Goal: Check status: Check status

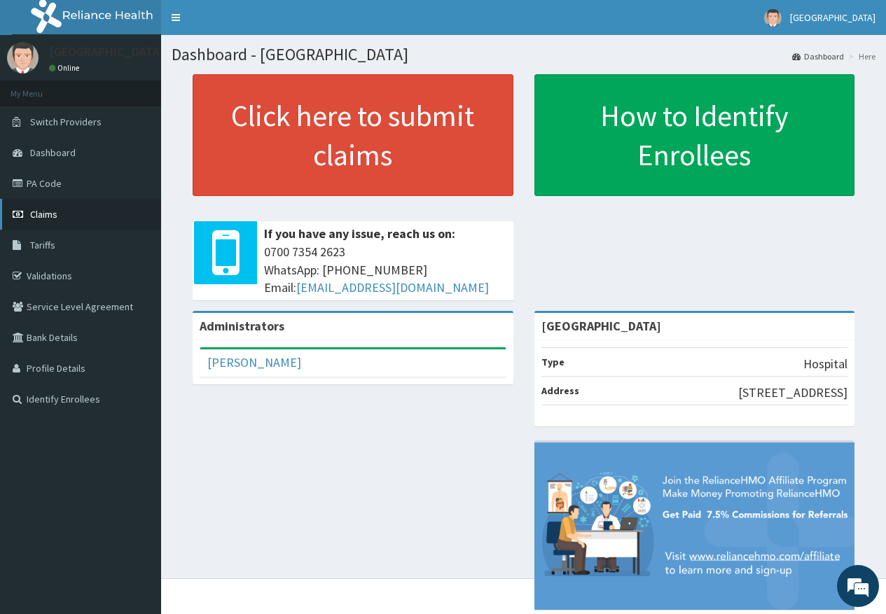
click at [40, 207] on link "Claims" at bounding box center [80, 214] width 161 height 31
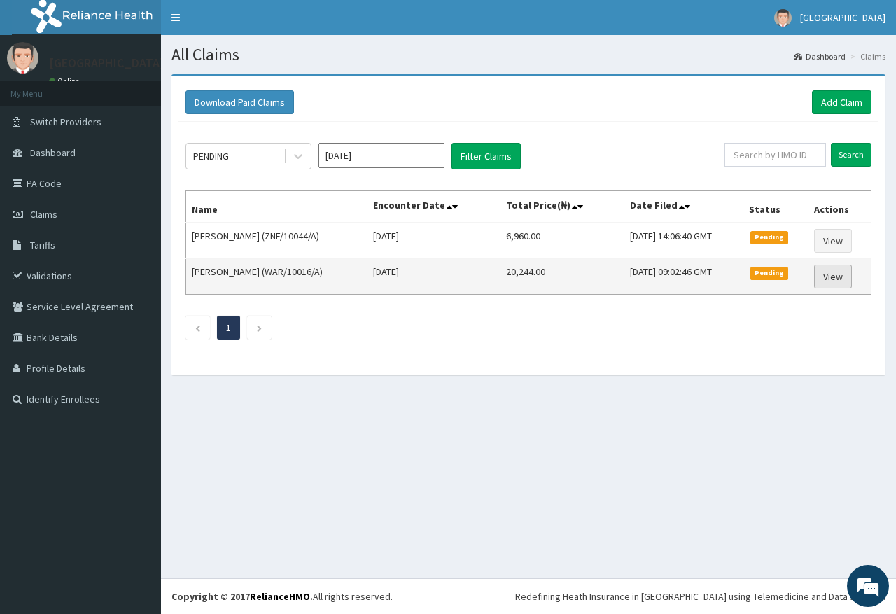
click at [840, 280] on link "View" at bounding box center [833, 277] width 38 height 24
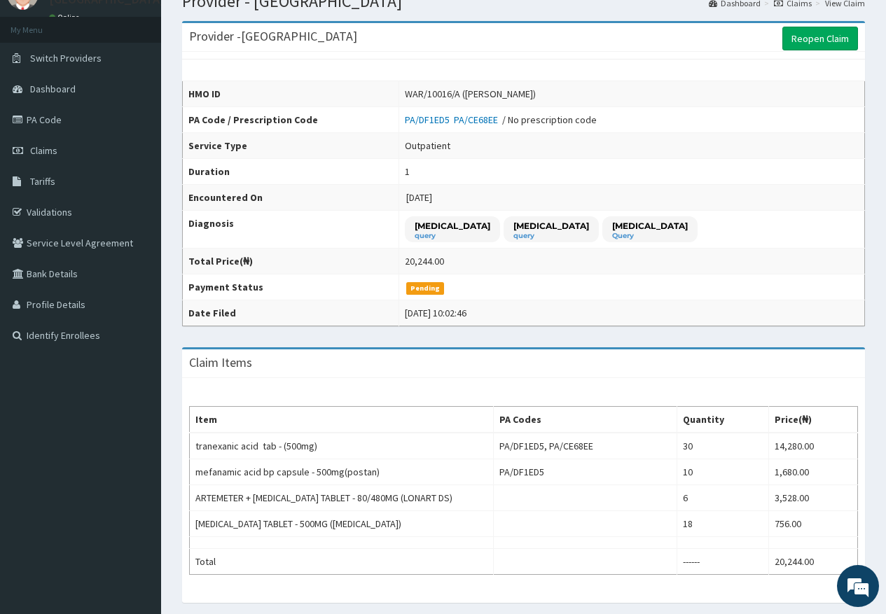
scroll to position [56, 0]
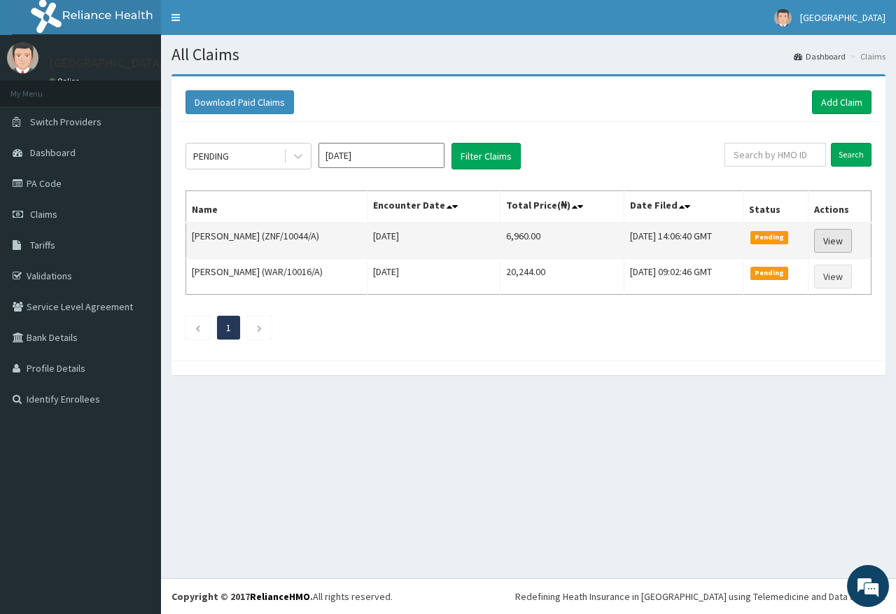
click at [829, 242] on link "View" at bounding box center [833, 241] width 38 height 24
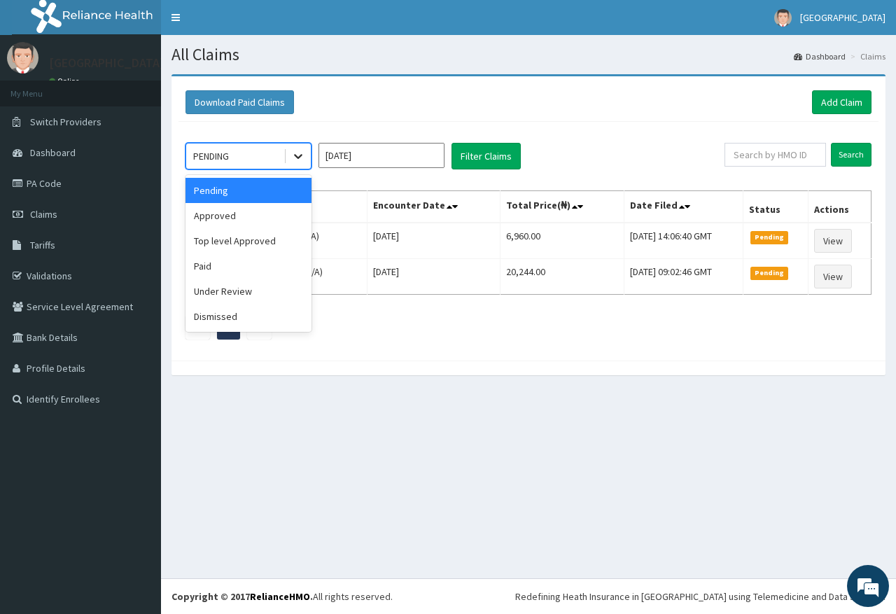
click at [293, 159] on icon at bounding box center [298, 156] width 14 height 14
click at [283, 216] on div "Approved" at bounding box center [249, 215] width 126 height 25
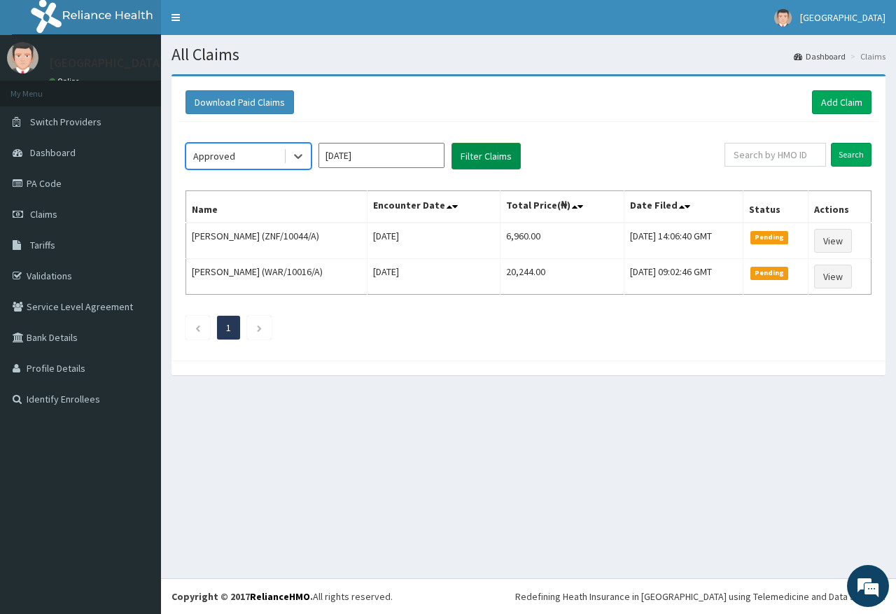
click at [466, 167] on button "Filter Claims" at bounding box center [486, 156] width 69 height 27
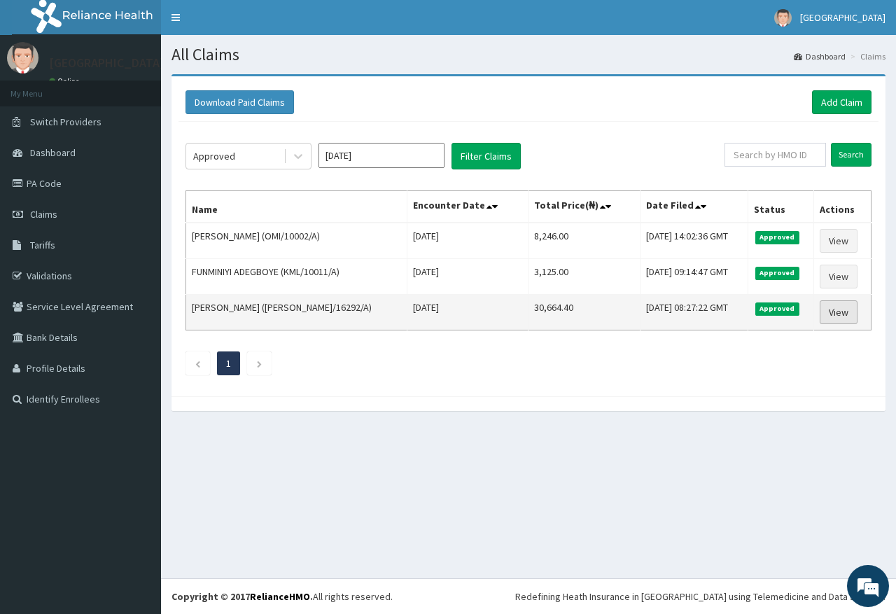
click at [823, 306] on link "View" at bounding box center [839, 312] width 38 height 24
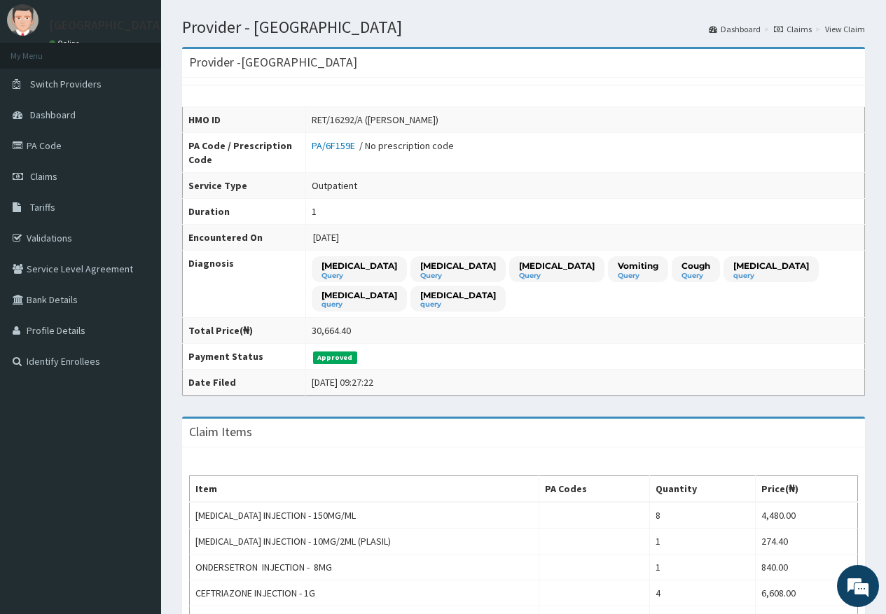
scroll to position [33, 0]
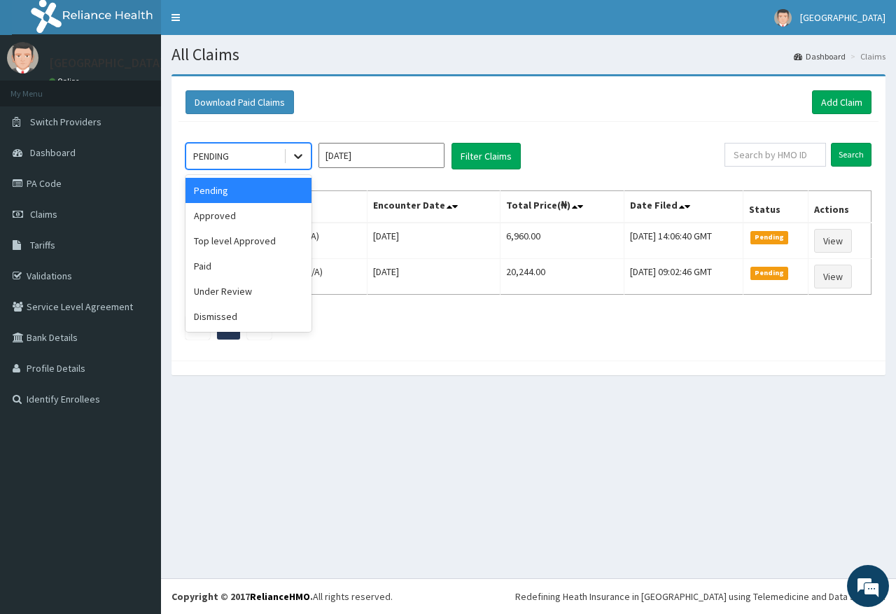
click at [301, 152] on icon at bounding box center [298, 156] width 14 height 14
click at [289, 204] on div "Approved" at bounding box center [249, 215] width 126 height 25
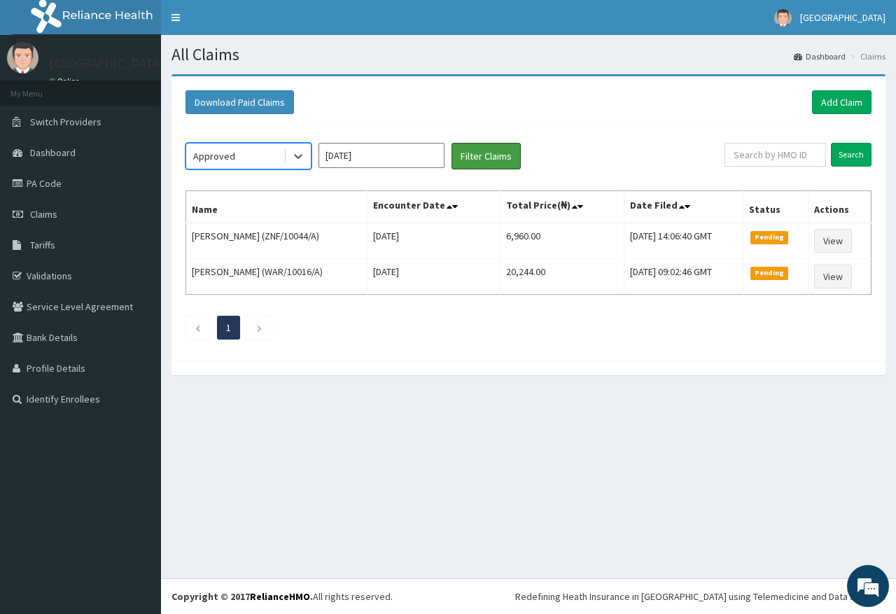
drag, startPoint x: 458, startPoint y: 165, endPoint x: 454, endPoint y: 173, distance: 8.8
click at [454, 173] on div "option Approved, selected. Select is focused ,type to refine list, press Down t…" at bounding box center [529, 238] width 700 height 232
click at [476, 147] on button "Filter Claims" at bounding box center [486, 156] width 69 height 27
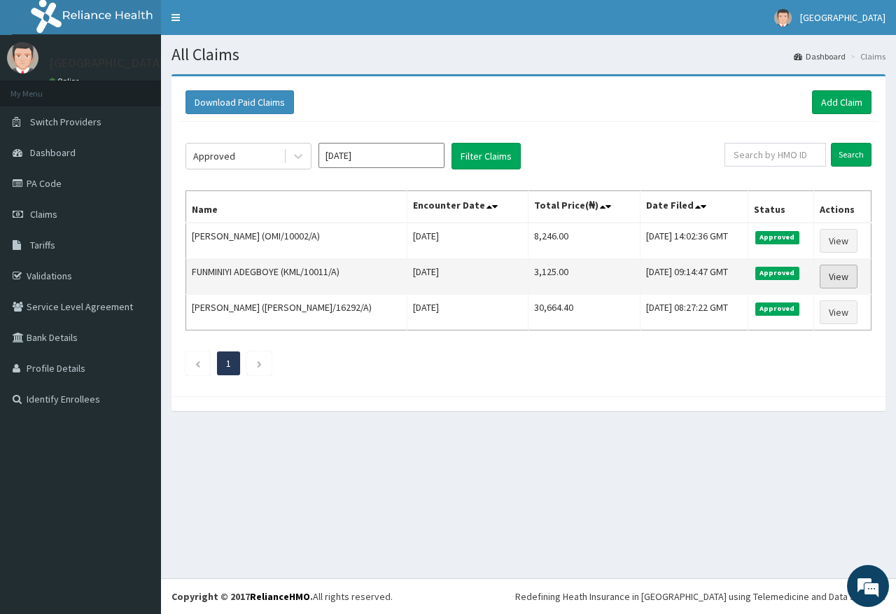
click at [834, 271] on link "View" at bounding box center [839, 277] width 38 height 24
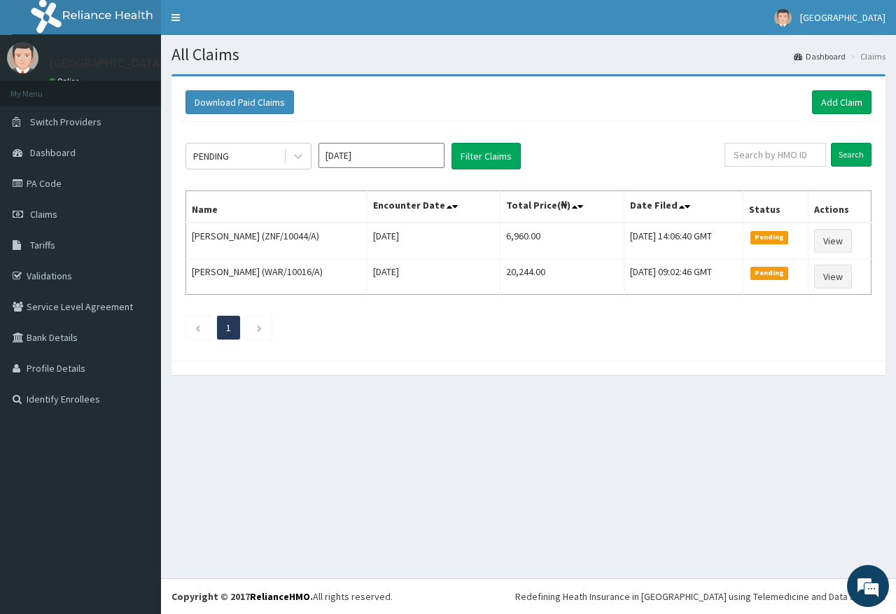
drag, startPoint x: 290, startPoint y: 141, endPoint x: 302, endPoint y: 201, distance: 60.8
click at [291, 143] on div "PENDING [DATE] Filter Claims Search Name Encounter Date Total Price(₦) Date Fil…" at bounding box center [529, 238] width 700 height 232
click at [302, 156] on icon at bounding box center [298, 156] width 14 height 14
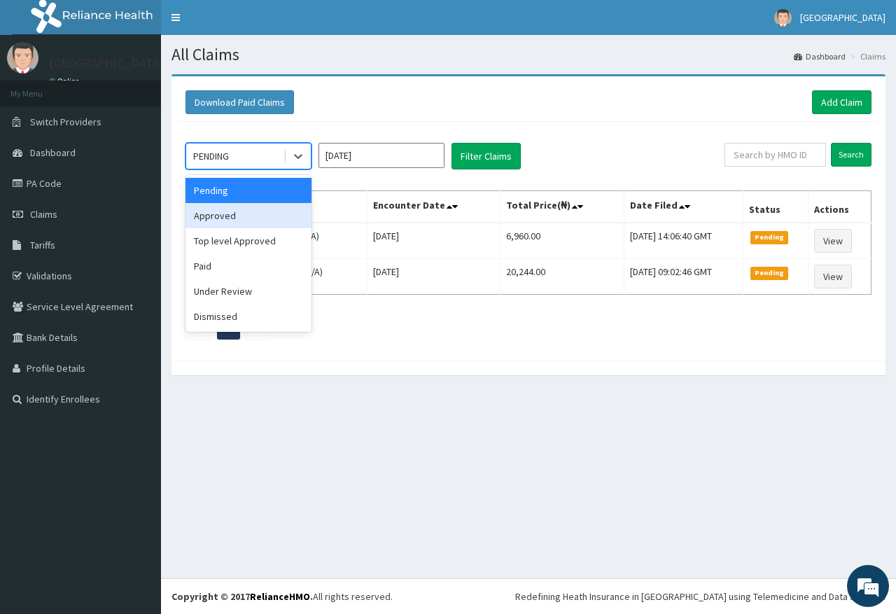
click at [289, 209] on div "Approved" at bounding box center [249, 215] width 126 height 25
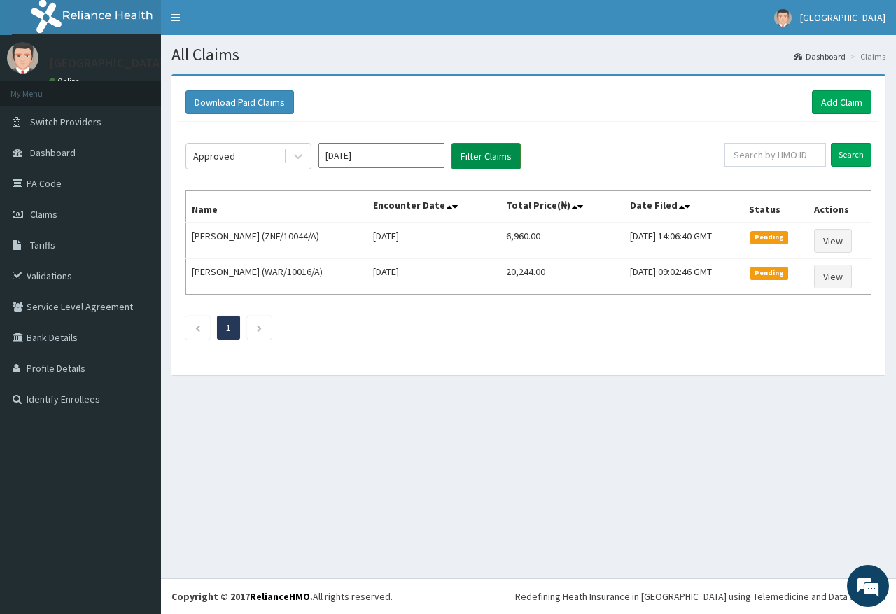
click at [474, 163] on button "Filter Claims" at bounding box center [486, 156] width 69 height 27
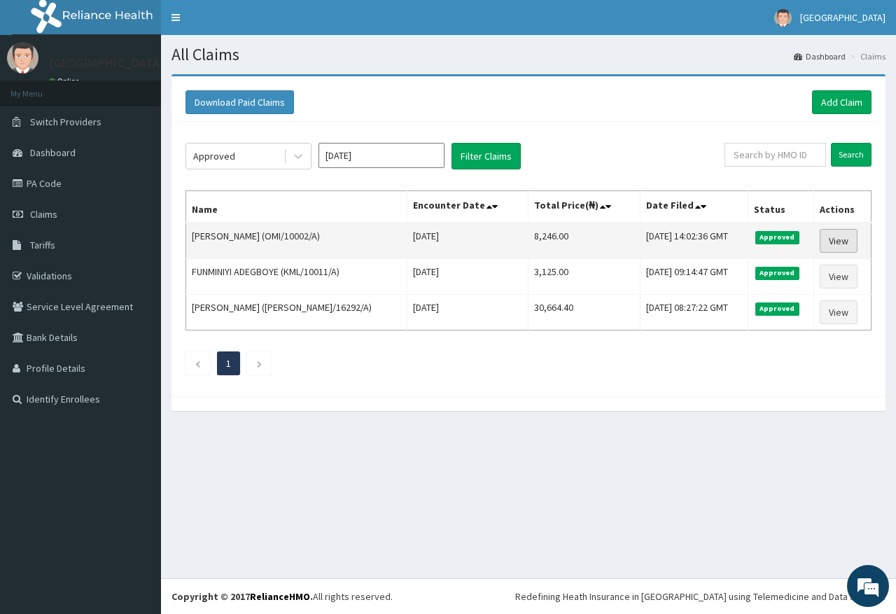
click at [835, 244] on link "View" at bounding box center [839, 241] width 38 height 24
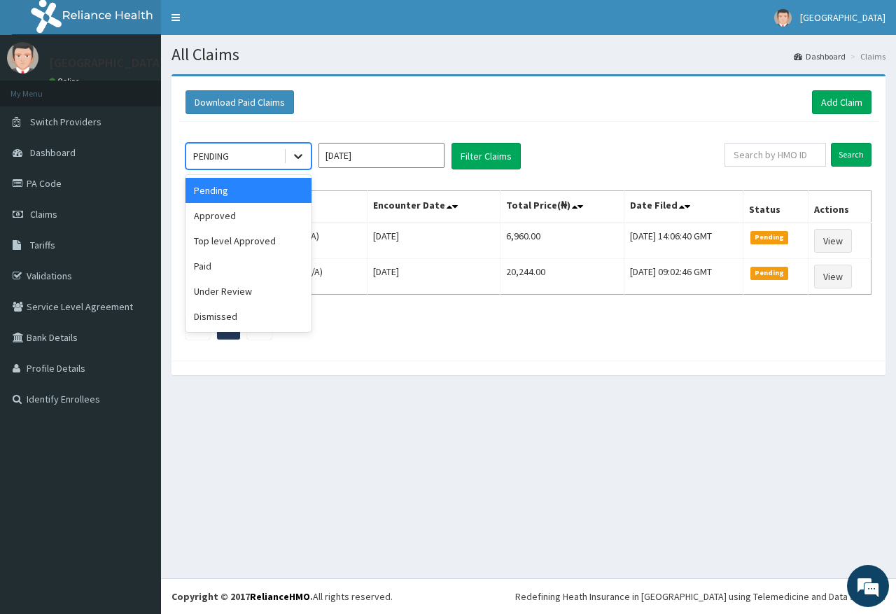
click at [295, 155] on icon at bounding box center [298, 157] width 8 height 5
click at [287, 242] on div "Top level Approved" at bounding box center [249, 240] width 126 height 25
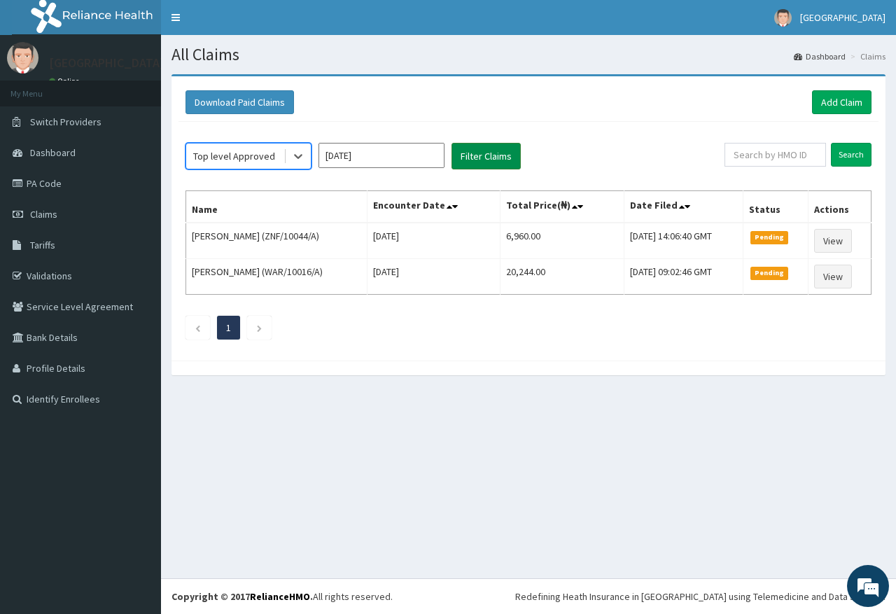
click at [487, 146] on button "Filter Claims" at bounding box center [486, 156] width 69 height 27
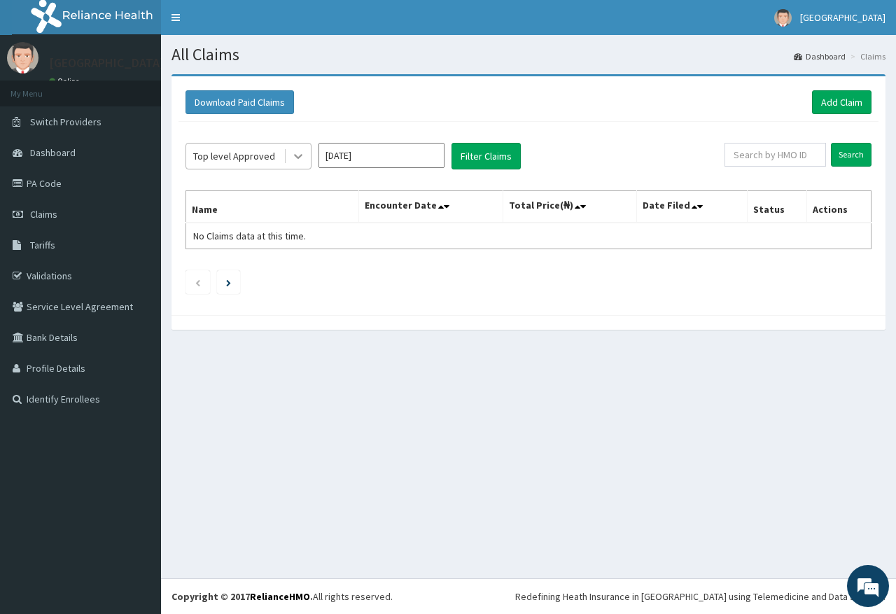
click at [291, 153] on div at bounding box center [298, 156] width 25 height 25
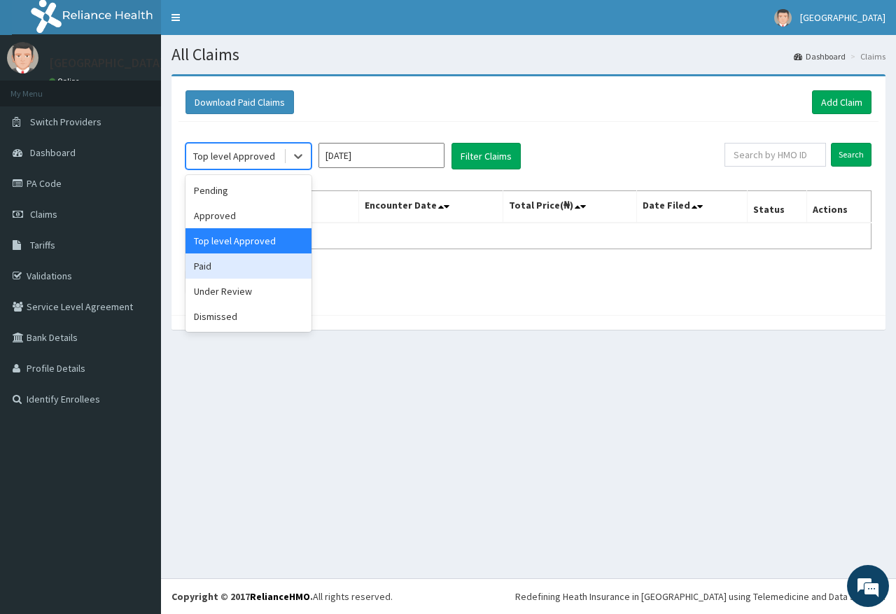
click at [252, 270] on div "Paid" at bounding box center [249, 265] width 126 height 25
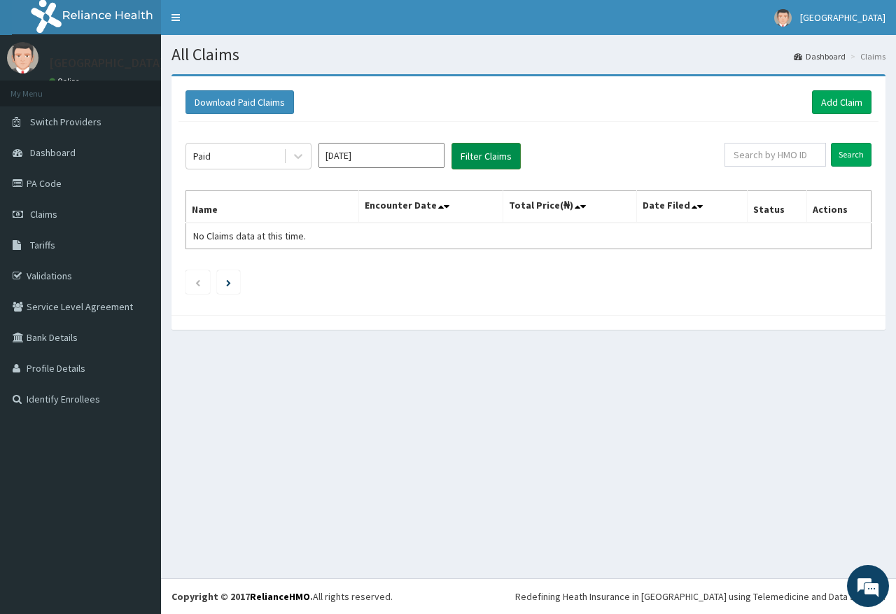
click at [480, 157] on button "Filter Claims" at bounding box center [486, 156] width 69 height 27
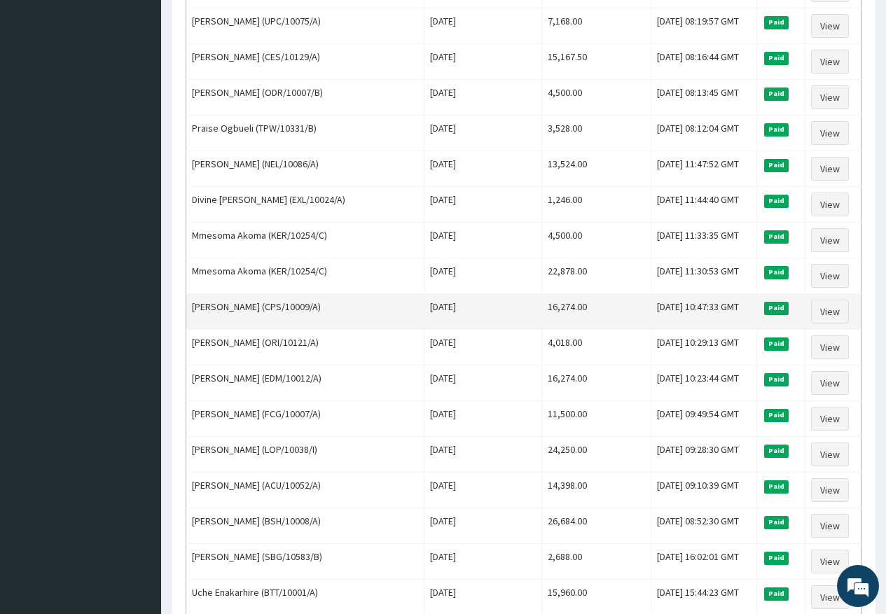
scroll to position [420, 0]
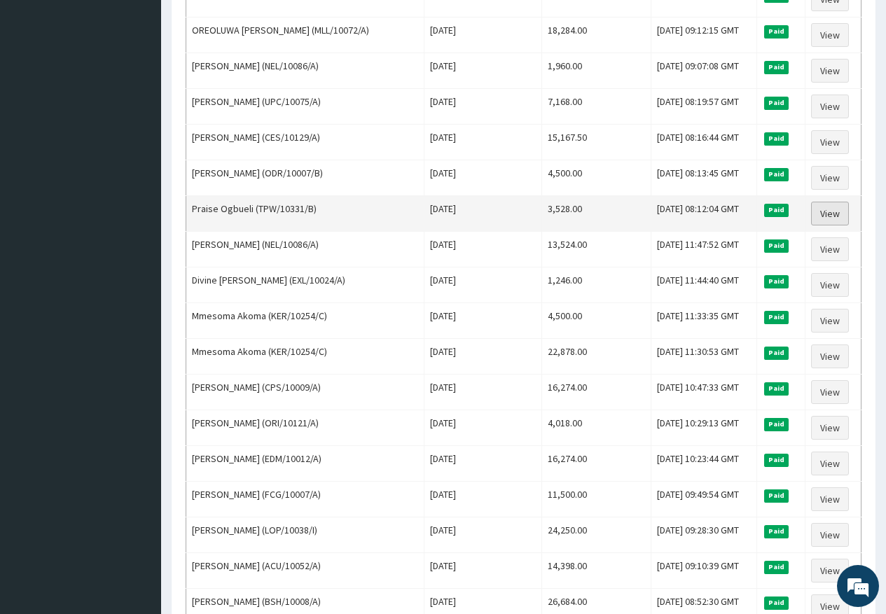
click at [825, 218] on link "View" at bounding box center [830, 214] width 38 height 24
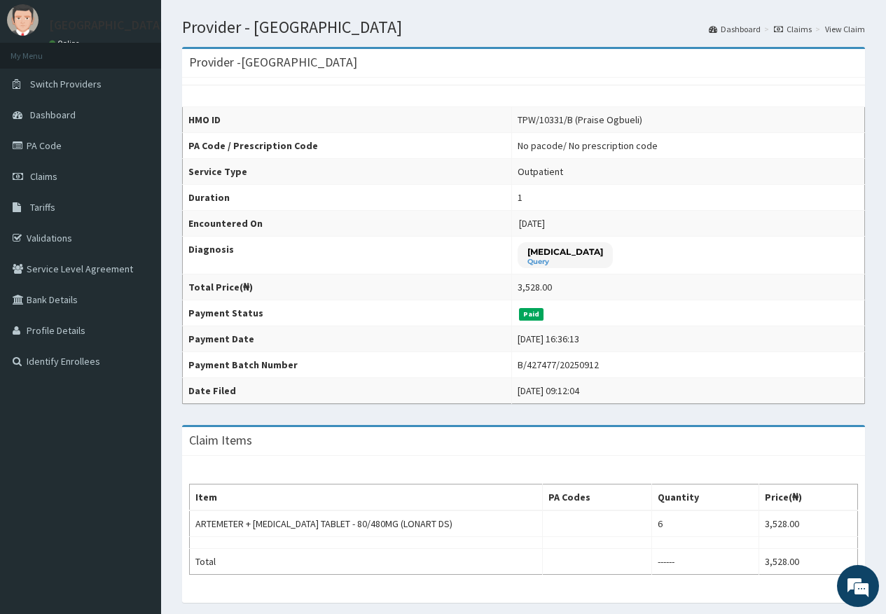
scroll to position [70, 0]
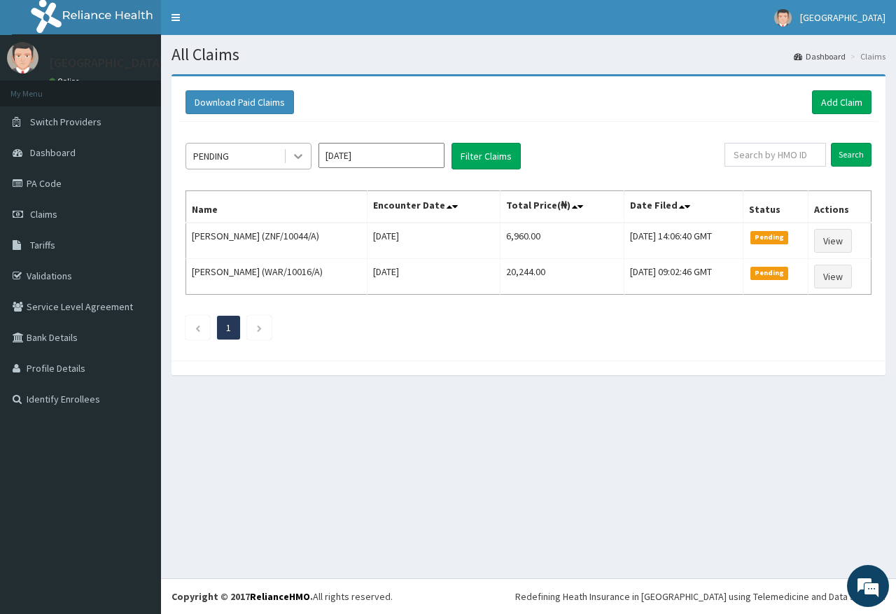
click at [303, 154] on icon at bounding box center [298, 156] width 14 height 14
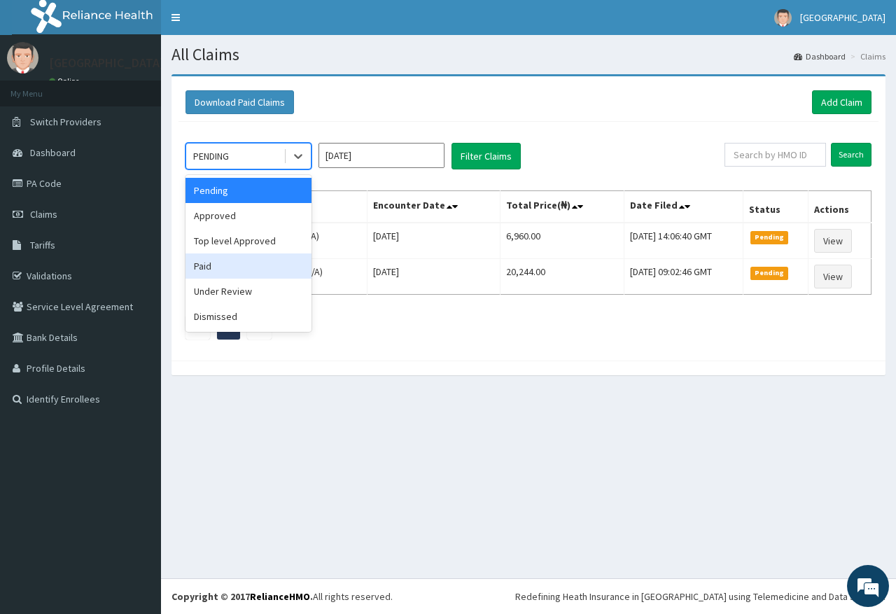
click at [253, 263] on div "Paid" at bounding box center [249, 265] width 126 height 25
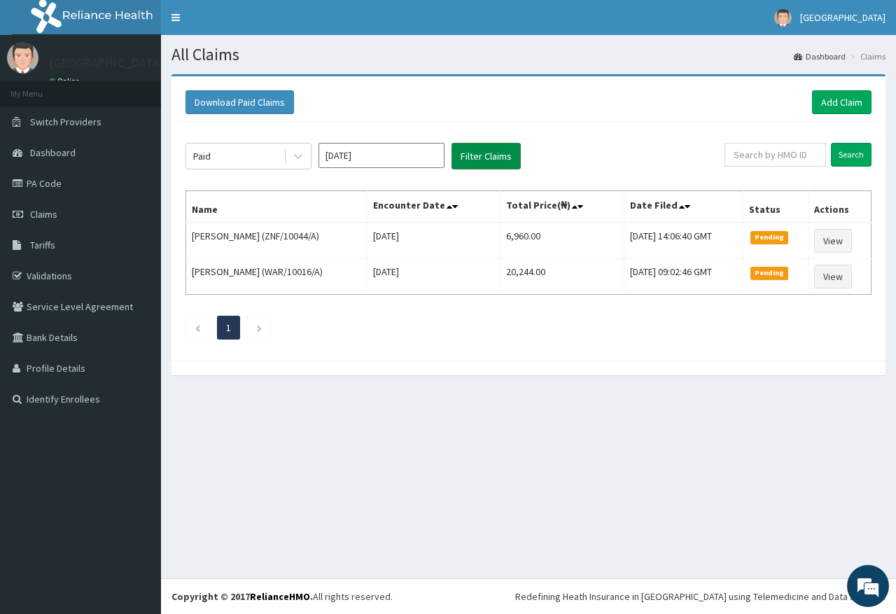
drag, startPoint x: 510, startPoint y: 144, endPoint x: 503, endPoint y: 152, distance: 10.4
click at [507, 148] on button "Filter Claims" at bounding box center [486, 156] width 69 height 27
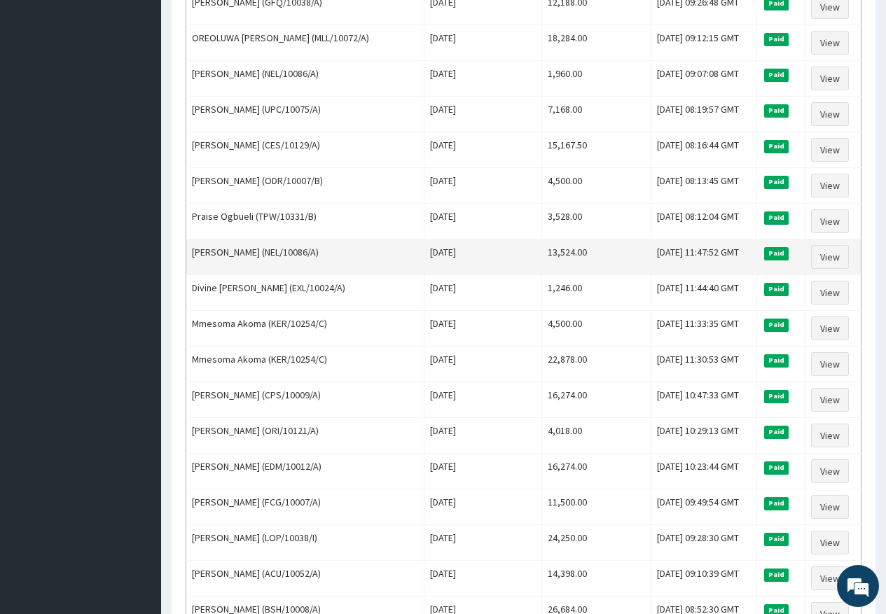
scroll to position [420, 0]
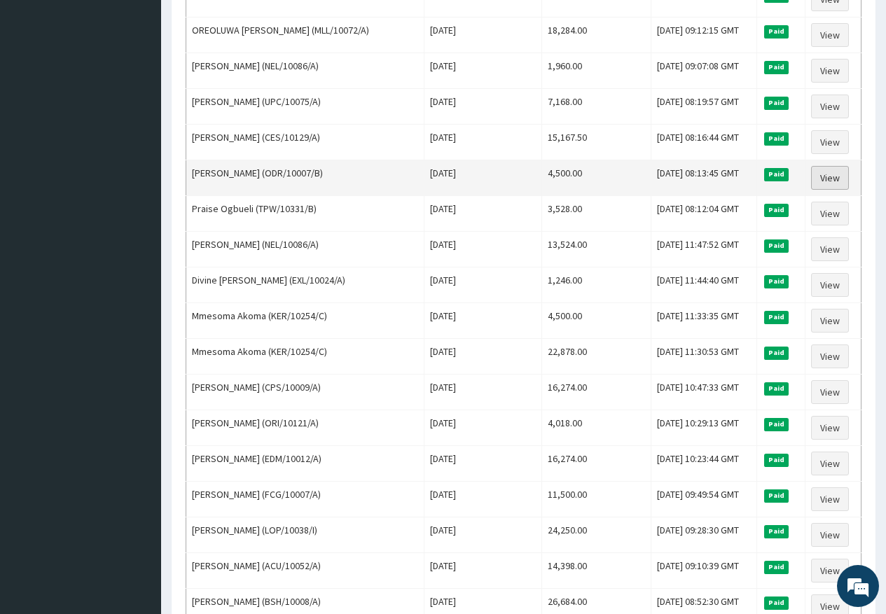
click at [837, 173] on link "View" at bounding box center [830, 178] width 38 height 24
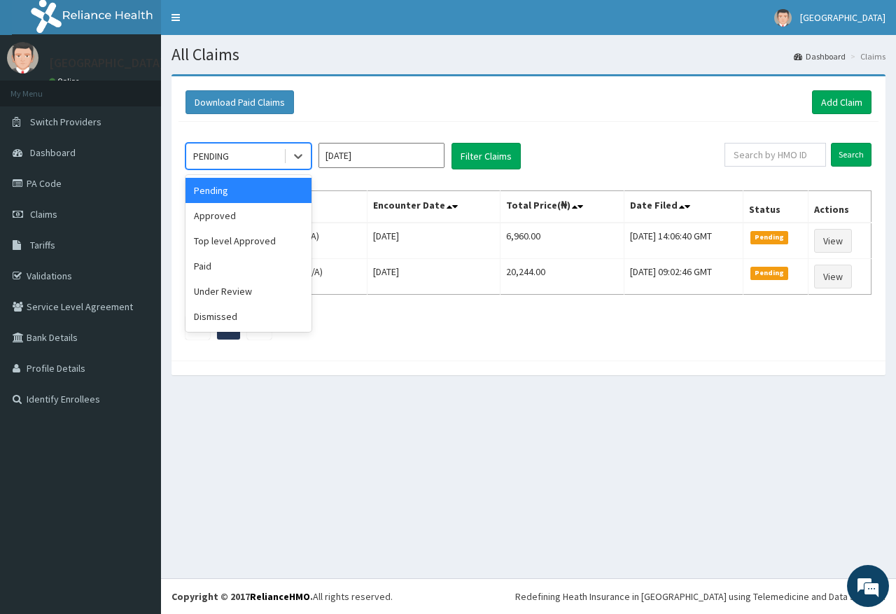
drag, startPoint x: 295, startPoint y: 158, endPoint x: 274, endPoint y: 270, distance: 113.4
click at [295, 160] on icon at bounding box center [298, 156] width 14 height 14
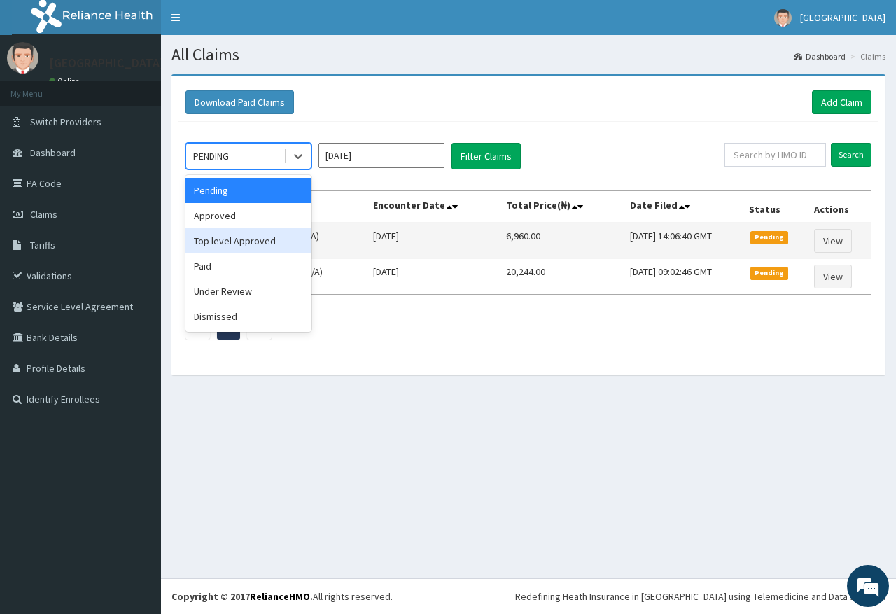
click at [278, 239] on div "Top level Approved" at bounding box center [249, 240] width 126 height 25
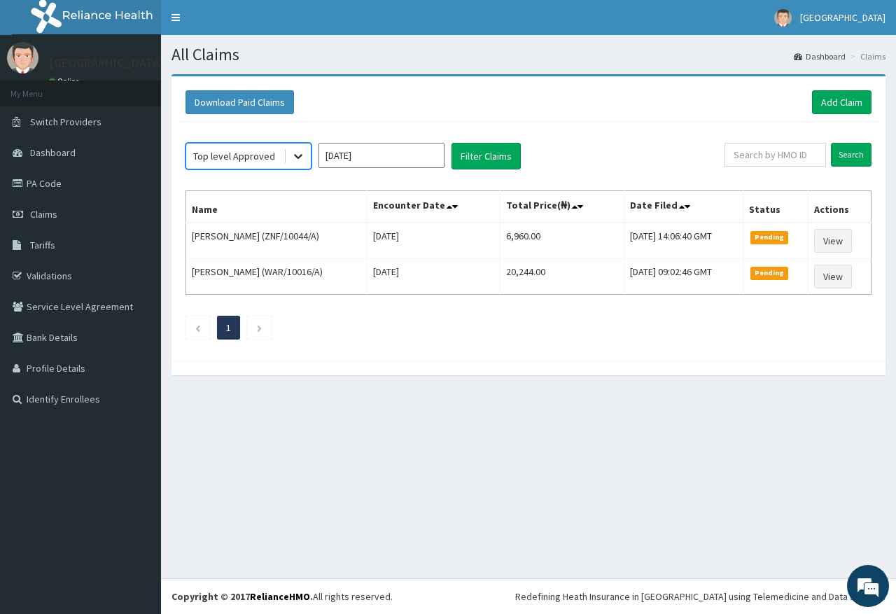
click at [284, 169] on div "option Top level Approved, selected. Select is focused ,type to refine list, pr…" at bounding box center [249, 156] width 126 height 27
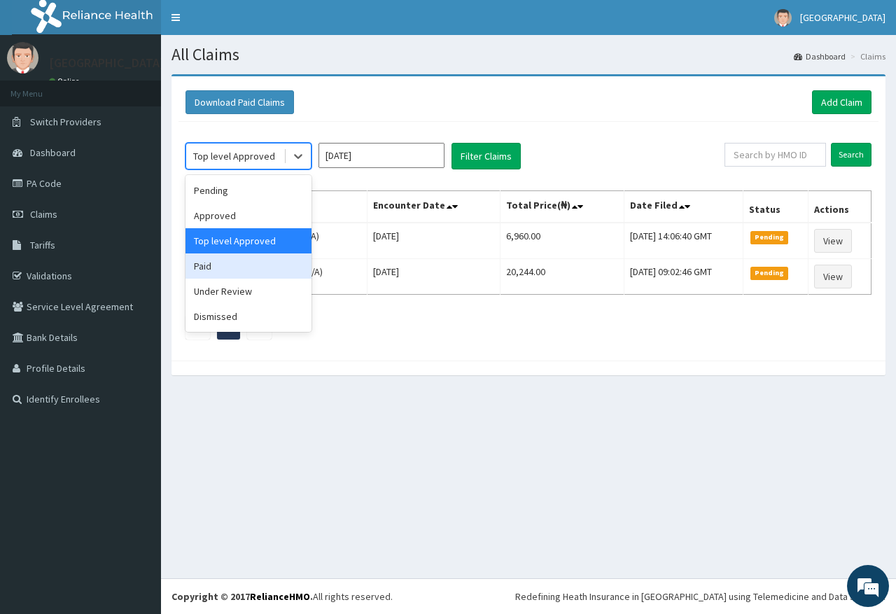
click at [251, 265] on div "Paid" at bounding box center [249, 265] width 126 height 25
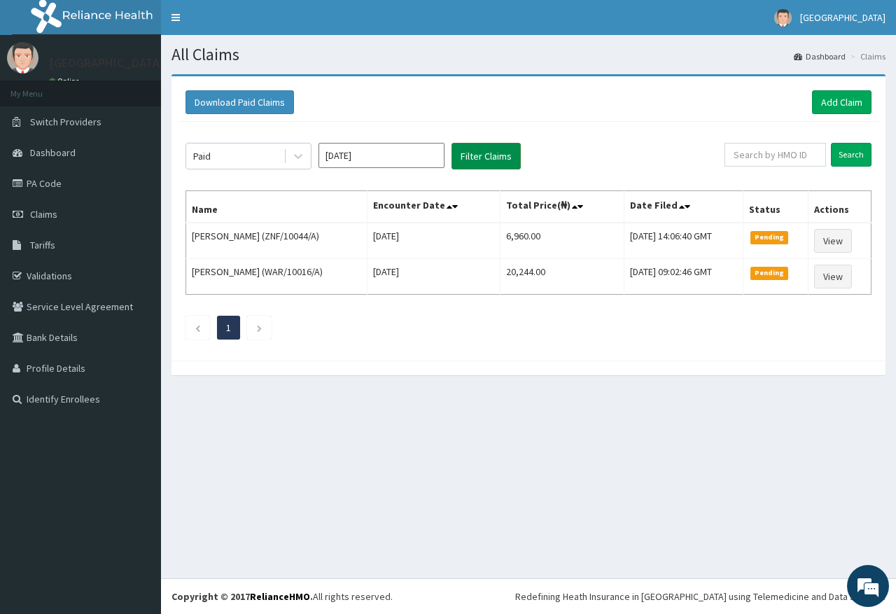
click at [466, 162] on button "Filter Claims" at bounding box center [486, 156] width 69 height 27
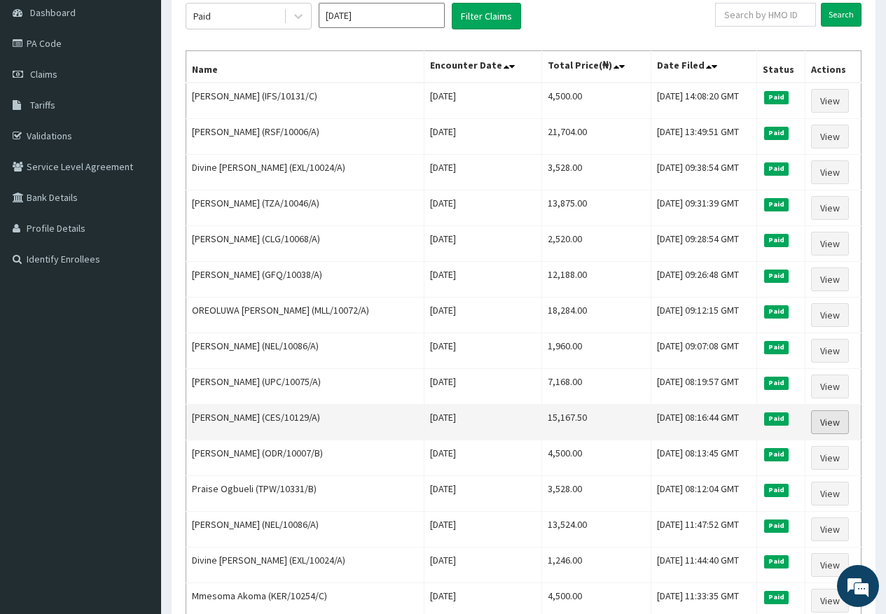
click at [831, 424] on link "View" at bounding box center [830, 422] width 38 height 24
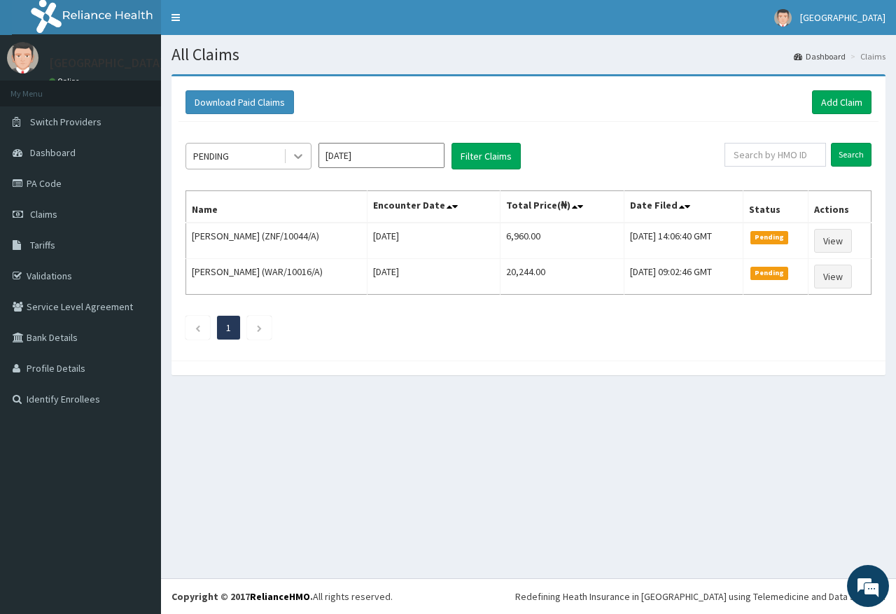
click at [297, 157] on icon at bounding box center [298, 157] width 8 height 5
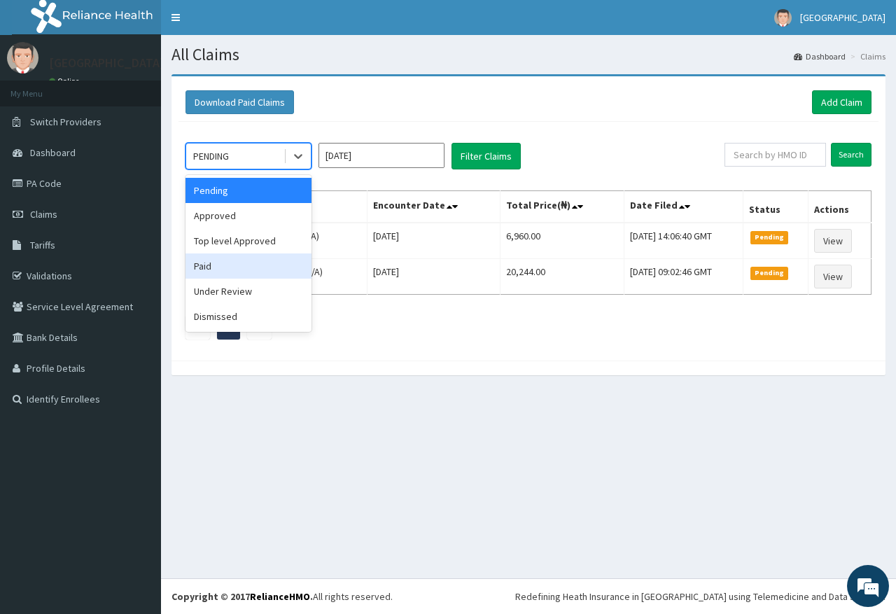
click at [264, 263] on div "Paid" at bounding box center [249, 265] width 126 height 25
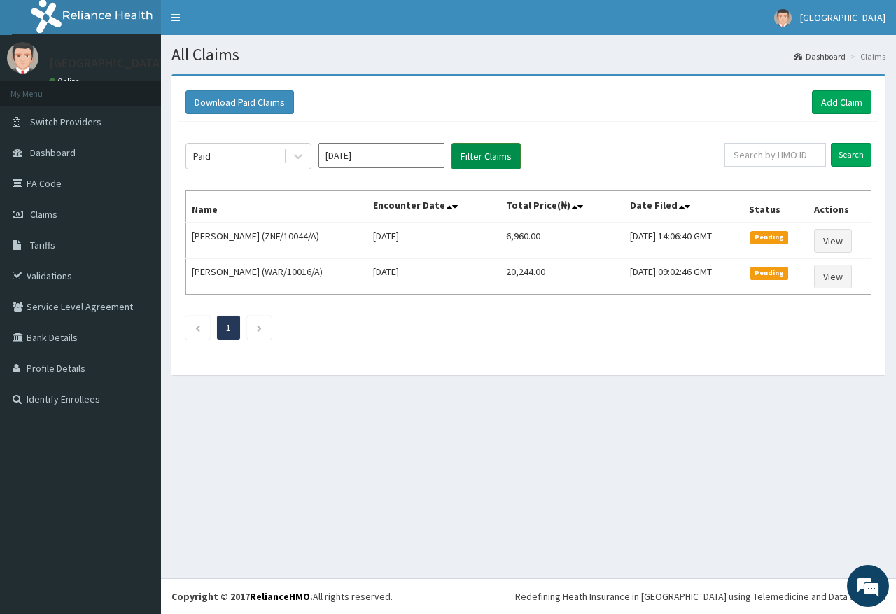
click at [479, 160] on button "Filter Claims" at bounding box center [486, 156] width 69 height 27
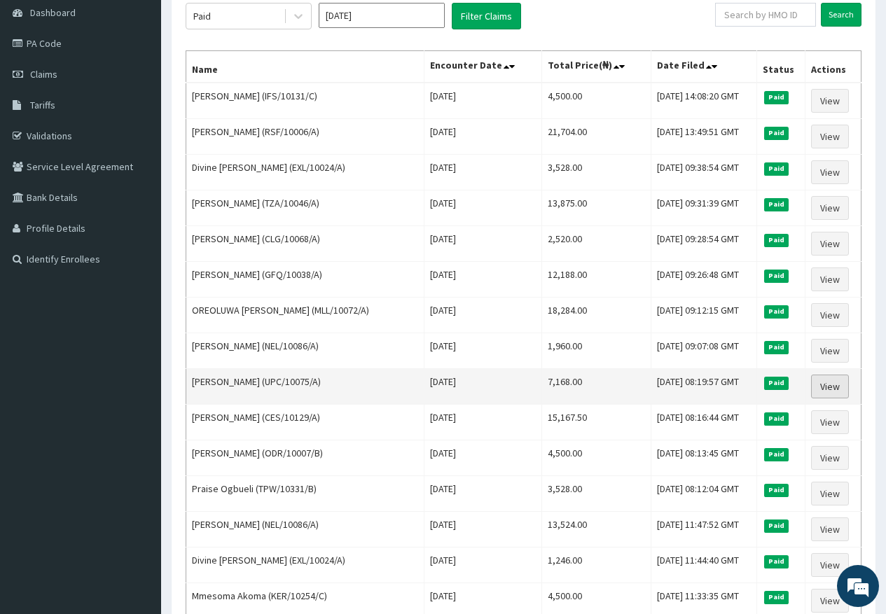
click at [837, 386] on link "View" at bounding box center [830, 387] width 38 height 24
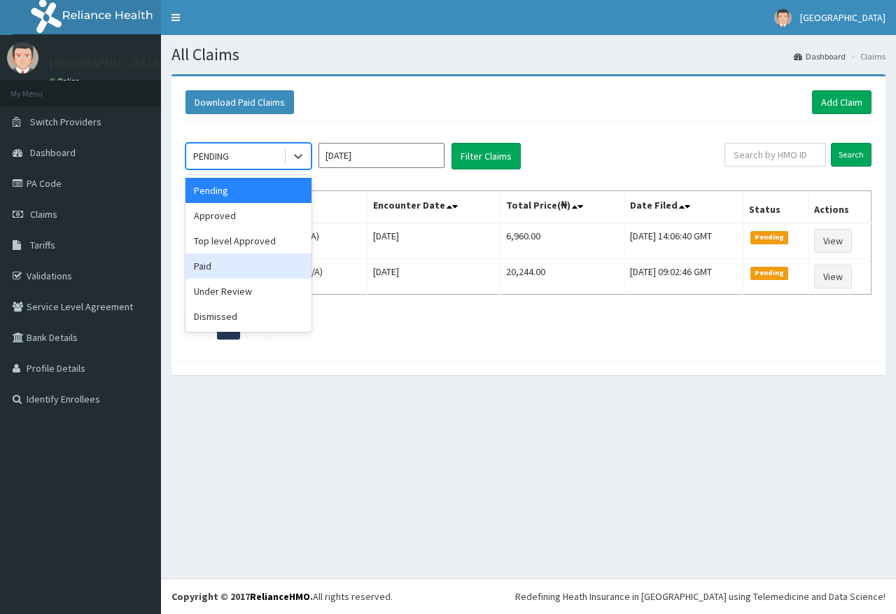
click at [279, 274] on div "Paid" at bounding box center [249, 265] width 126 height 25
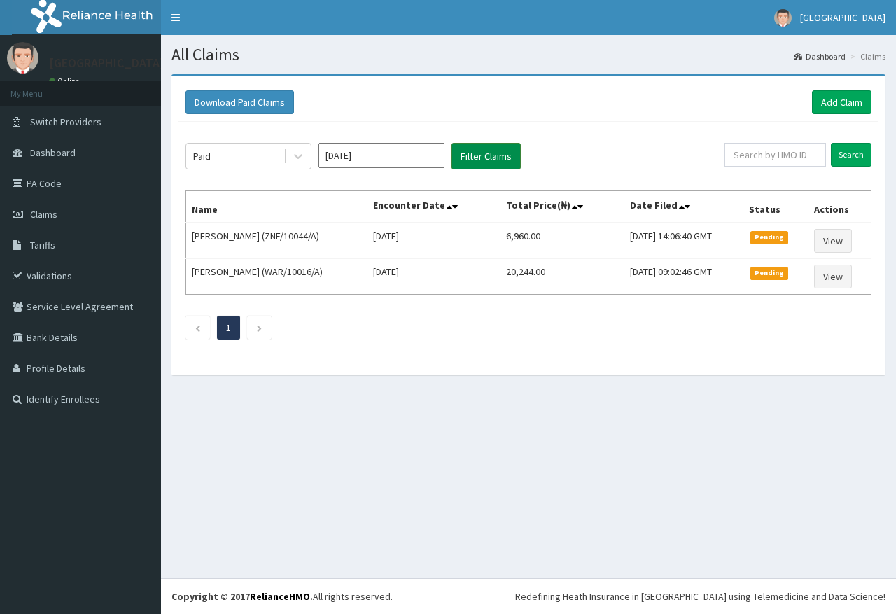
click at [468, 165] on button "Filter Claims" at bounding box center [486, 156] width 69 height 27
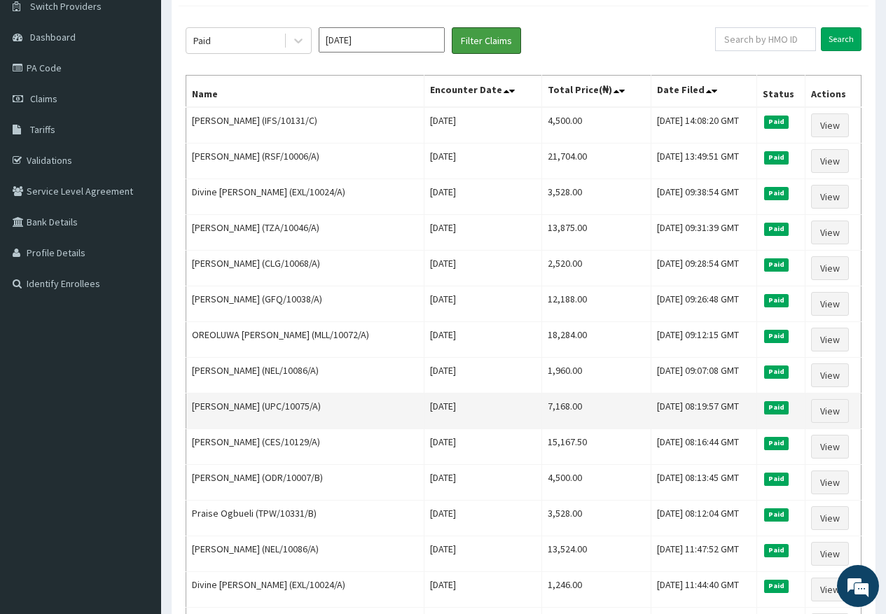
scroll to position [210, 0]
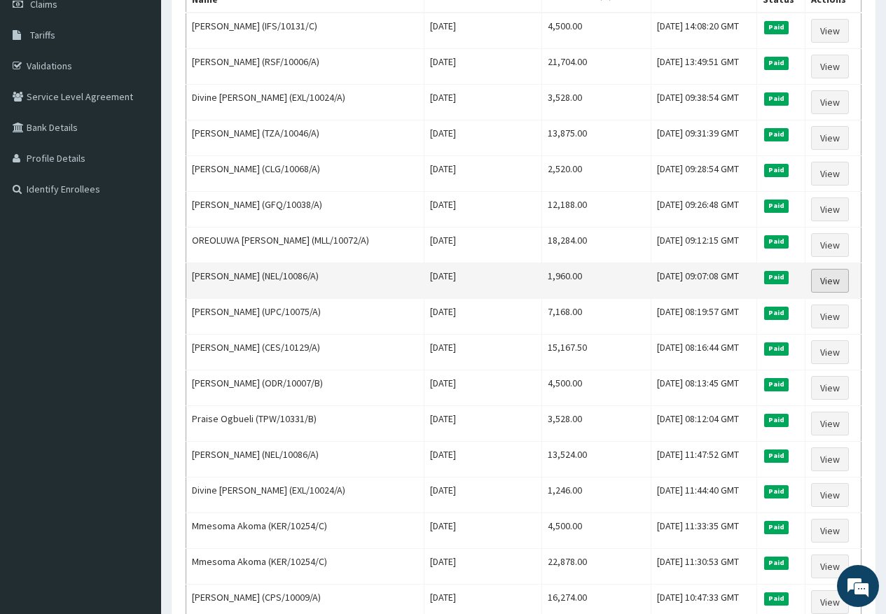
click at [847, 280] on link "View" at bounding box center [830, 281] width 38 height 24
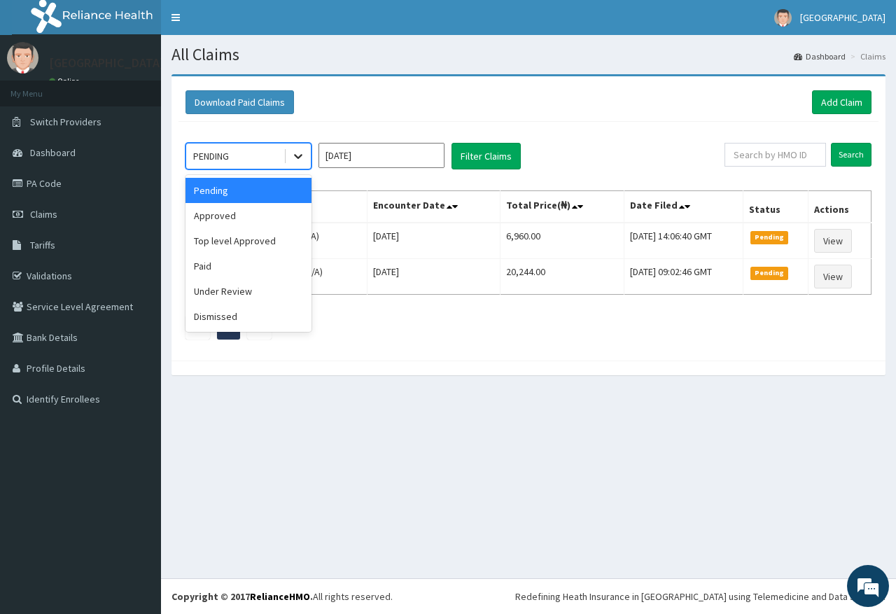
click at [305, 156] on icon at bounding box center [298, 156] width 14 height 14
click at [211, 269] on div "Paid" at bounding box center [249, 265] width 126 height 25
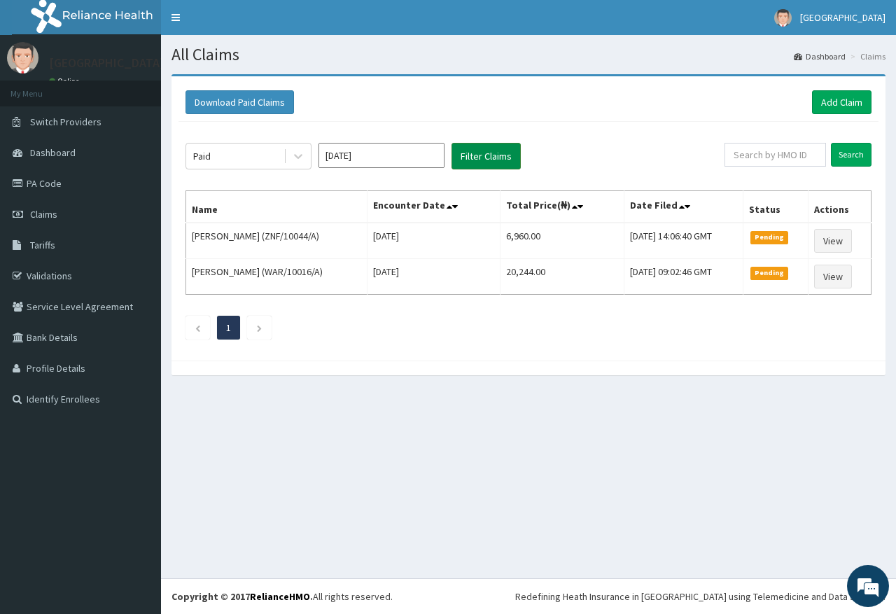
click at [480, 162] on button "Filter Claims" at bounding box center [486, 156] width 69 height 27
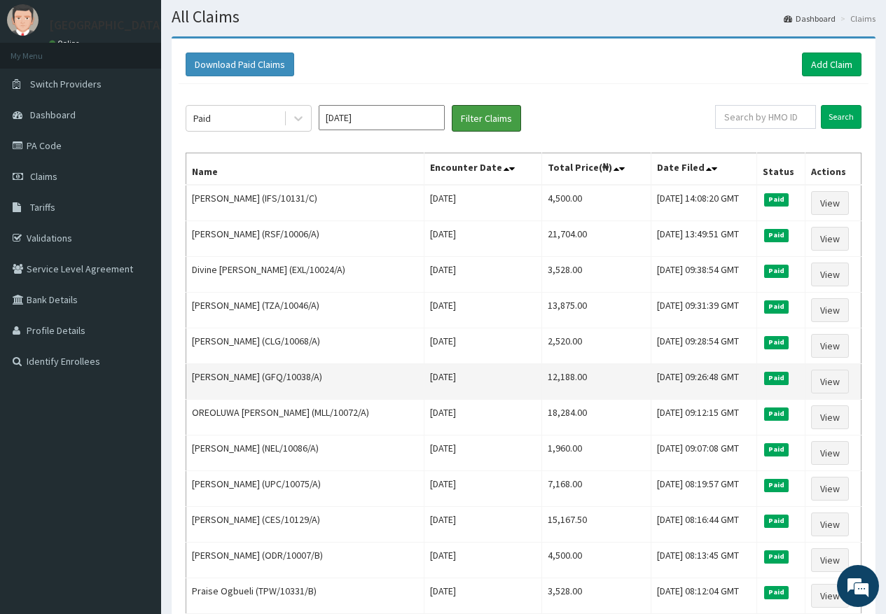
scroll to position [70, 0]
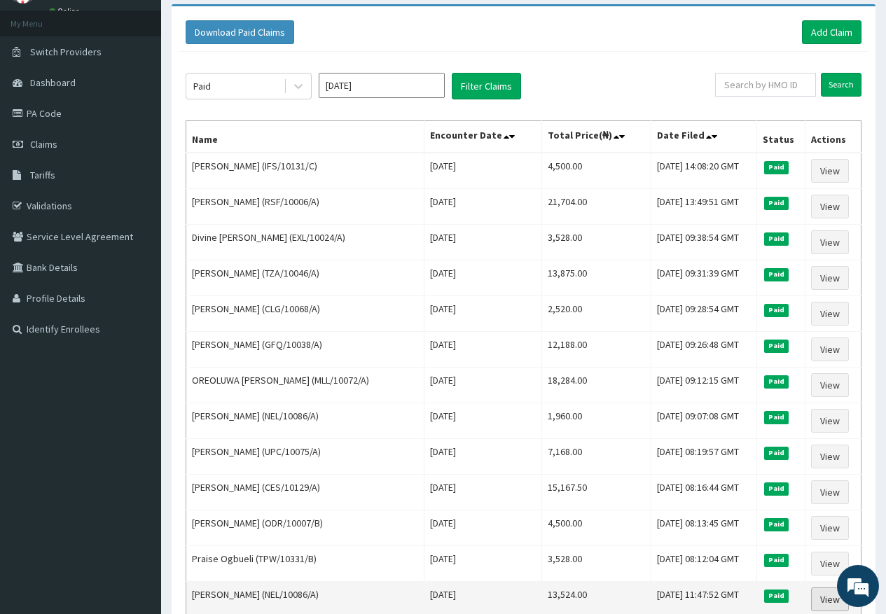
click at [827, 594] on link "View" at bounding box center [830, 599] width 38 height 24
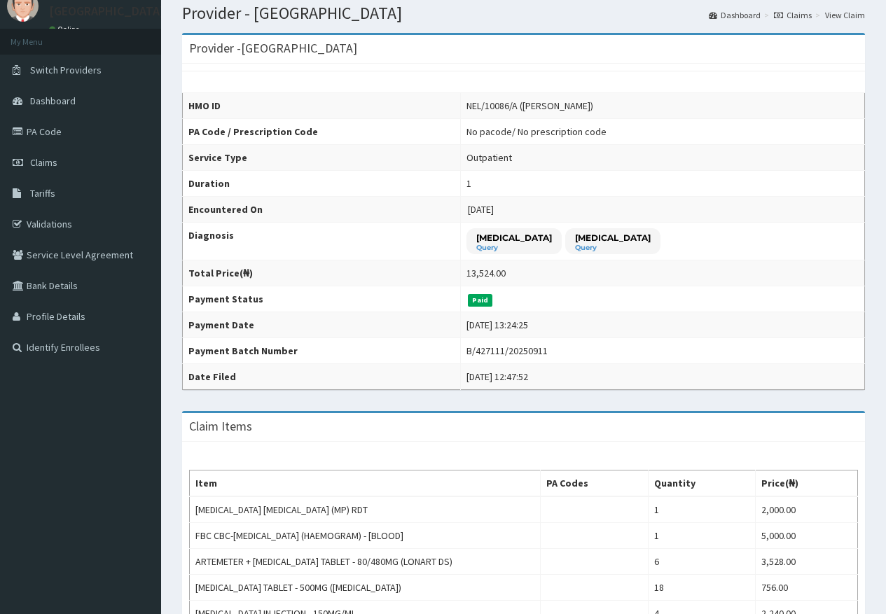
scroll to position [210, 0]
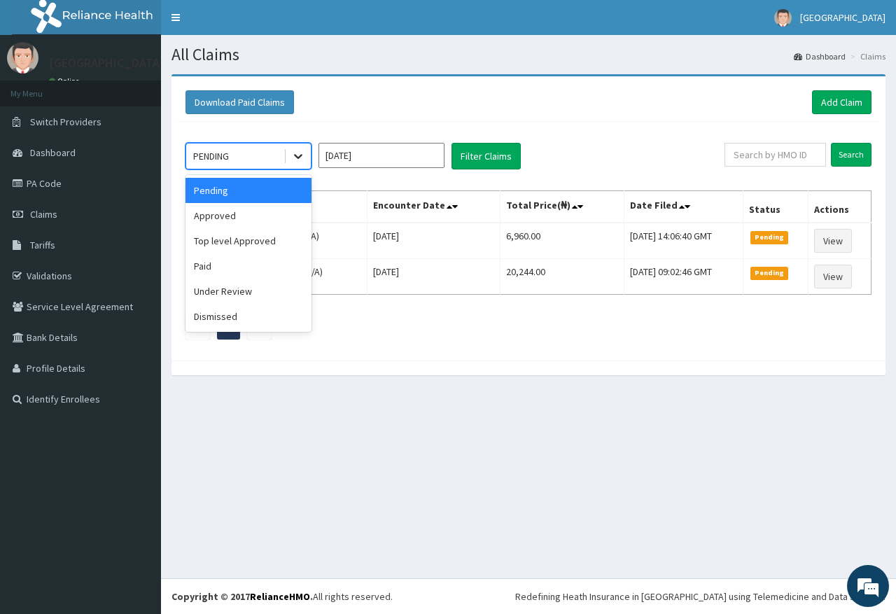
click at [305, 157] on div at bounding box center [298, 156] width 25 height 25
click at [256, 267] on div "Paid" at bounding box center [249, 265] width 126 height 25
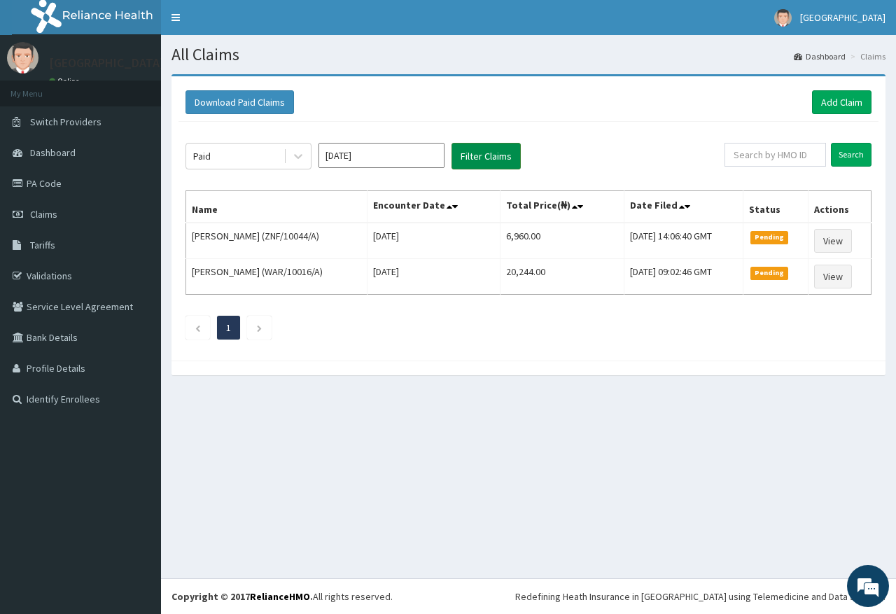
click at [487, 155] on button "Filter Claims" at bounding box center [486, 156] width 69 height 27
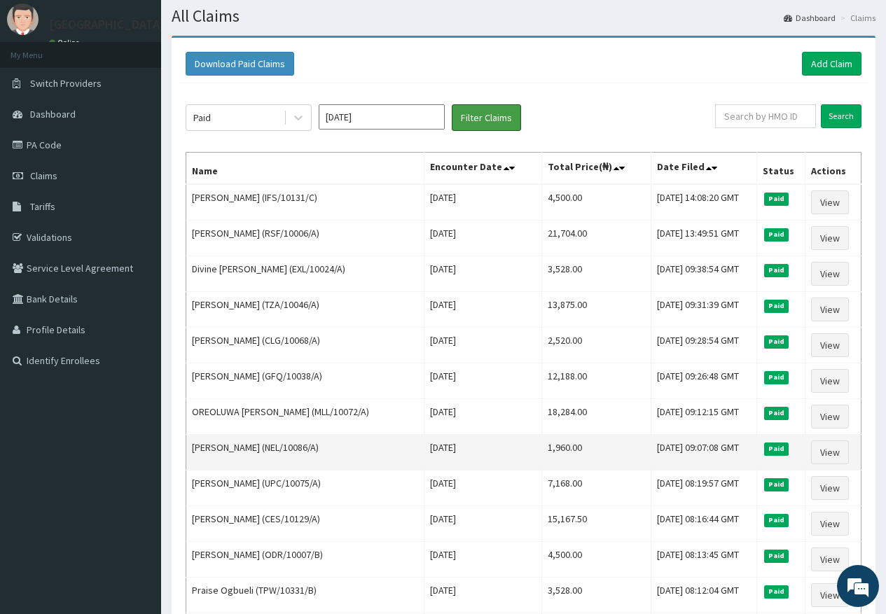
scroll to position [70, 0]
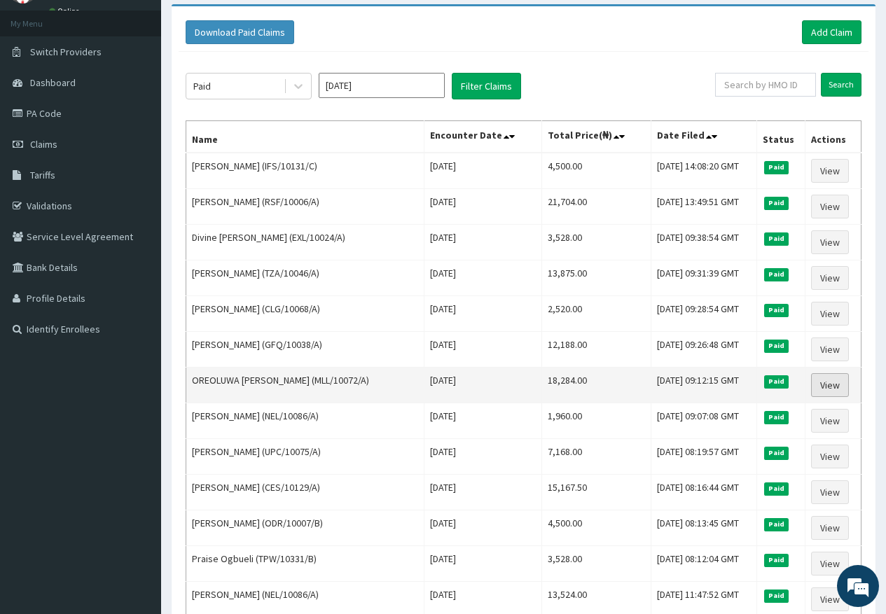
click at [823, 383] on link "View" at bounding box center [830, 385] width 38 height 24
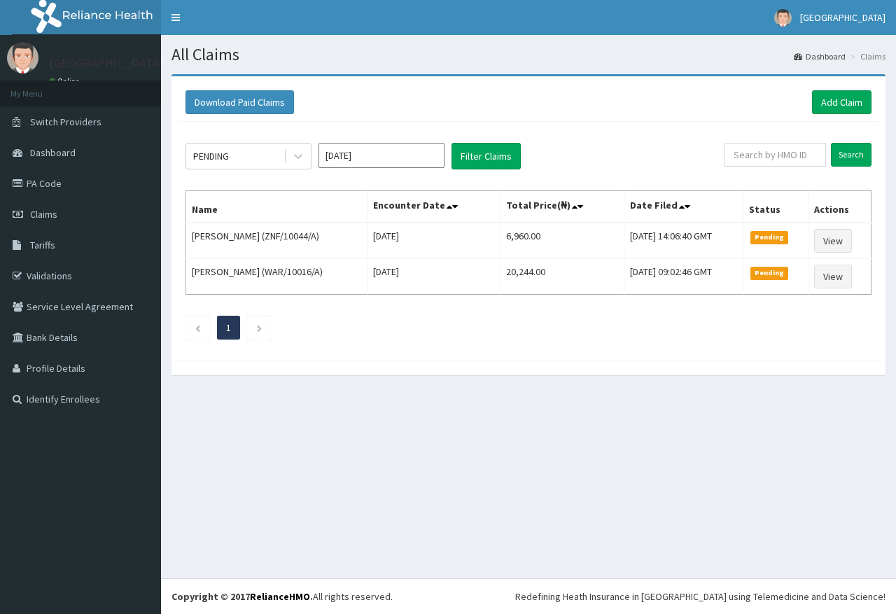
click at [284, 166] on div at bounding box center [297, 156] width 27 height 25
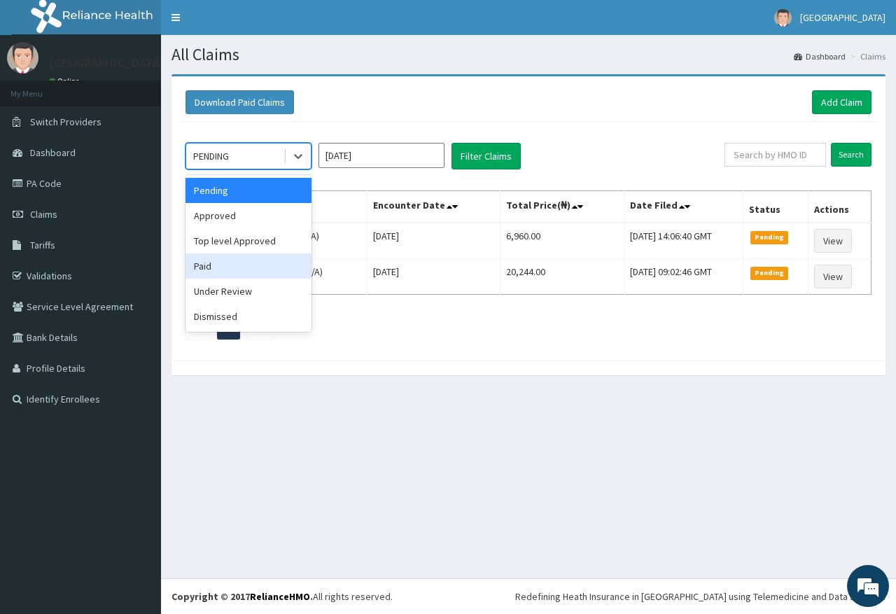
click at [257, 263] on div "Paid" at bounding box center [249, 265] width 126 height 25
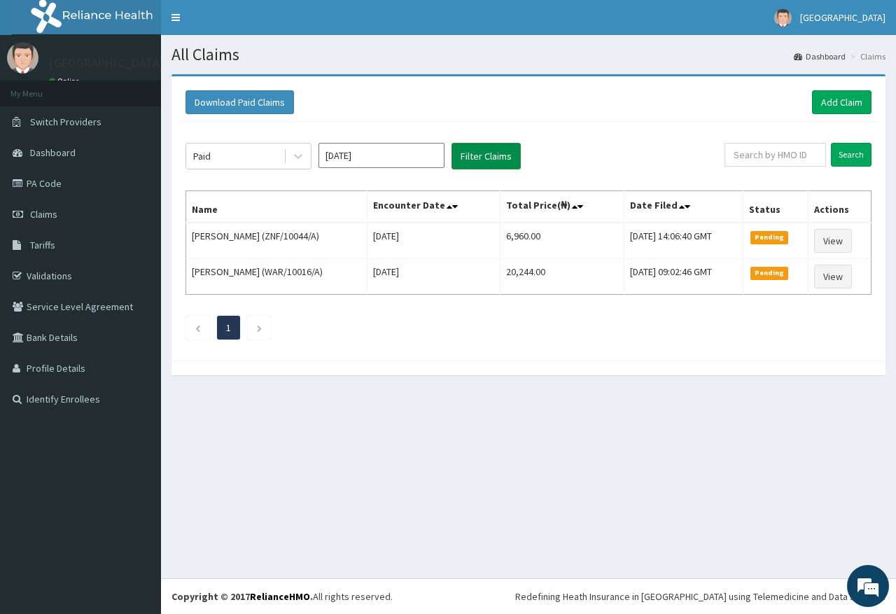
click at [457, 164] on button "Filter Claims" at bounding box center [486, 156] width 69 height 27
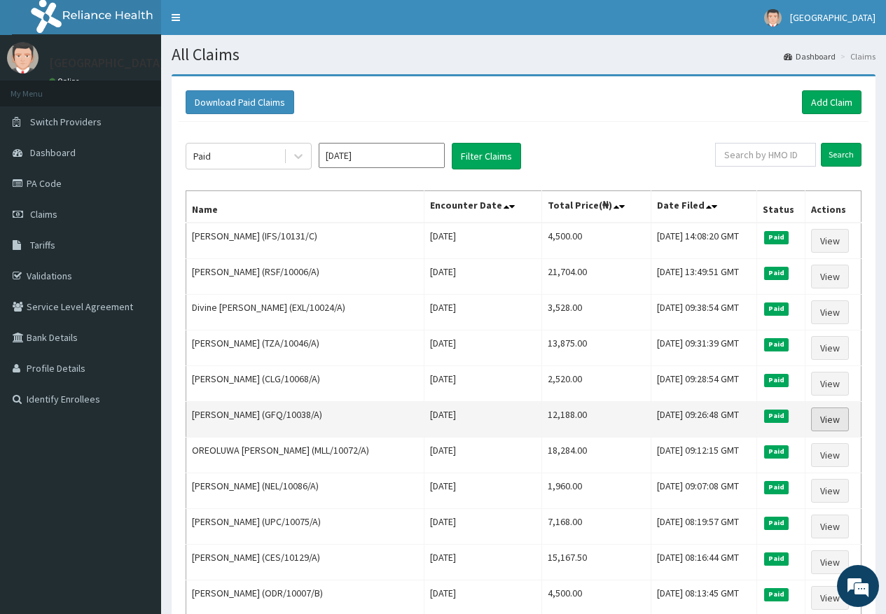
click at [824, 417] on link "View" at bounding box center [830, 420] width 38 height 24
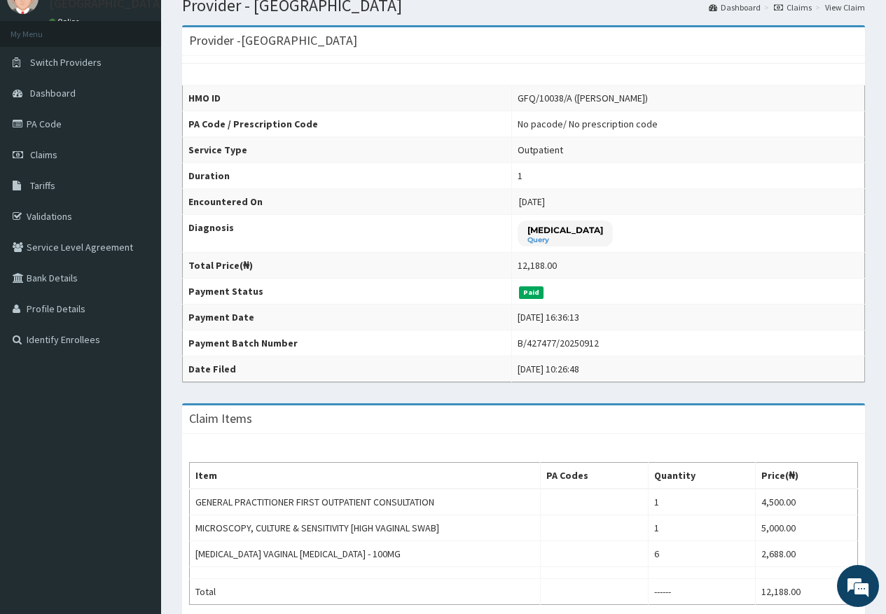
scroll to position [140, 0]
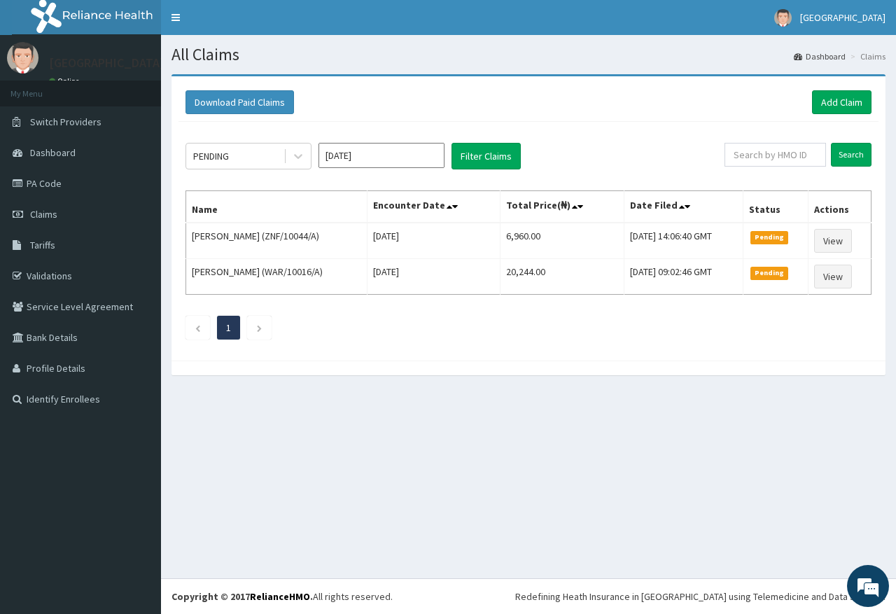
drag, startPoint x: 285, startPoint y: 151, endPoint x: 286, endPoint y: 173, distance: 22.4
click at [285, 156] on span at bounding box center [285, 156] width 1 height 14
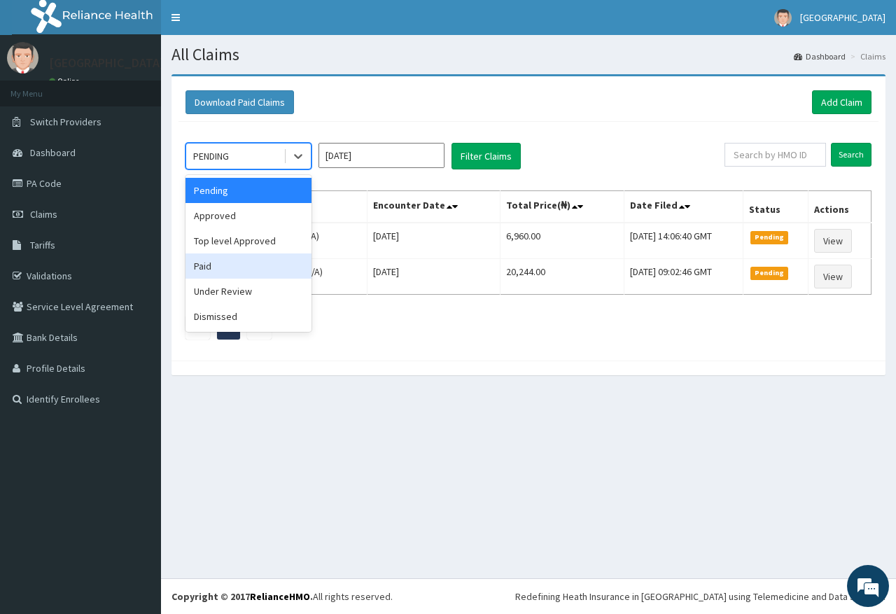
click at [250, 269] on div "Paid" at bounding box center [249, 265] width 126 height 25
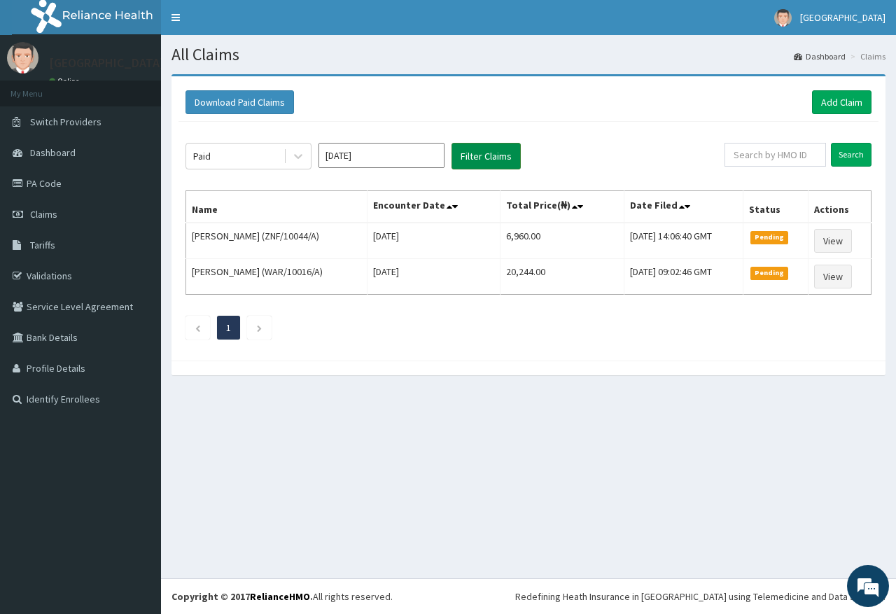
click at [496, 153] on button "Filter Claims" at bounding box center [486, 156] width 69 height 27
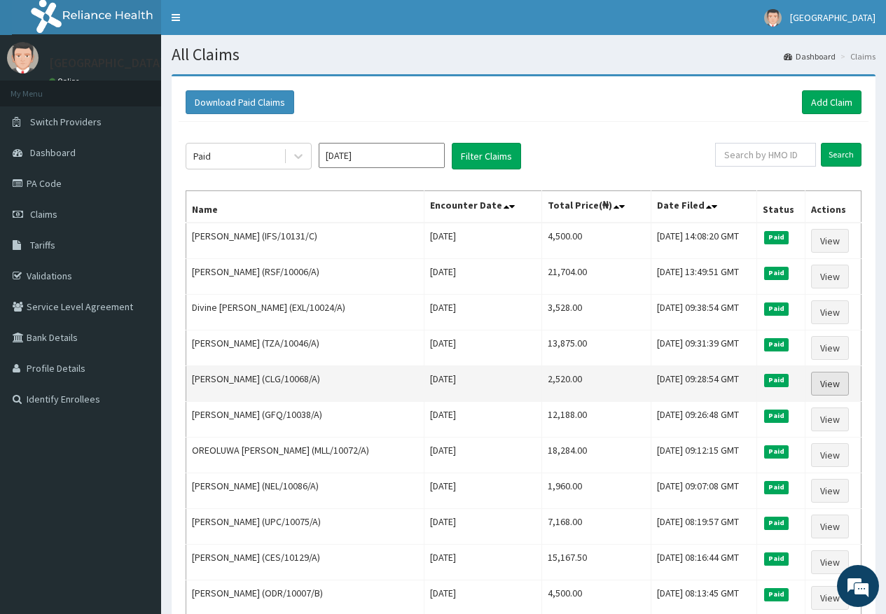
click at [846, 386] on link "View" at bounding box center [830, 384] width 38 height 24
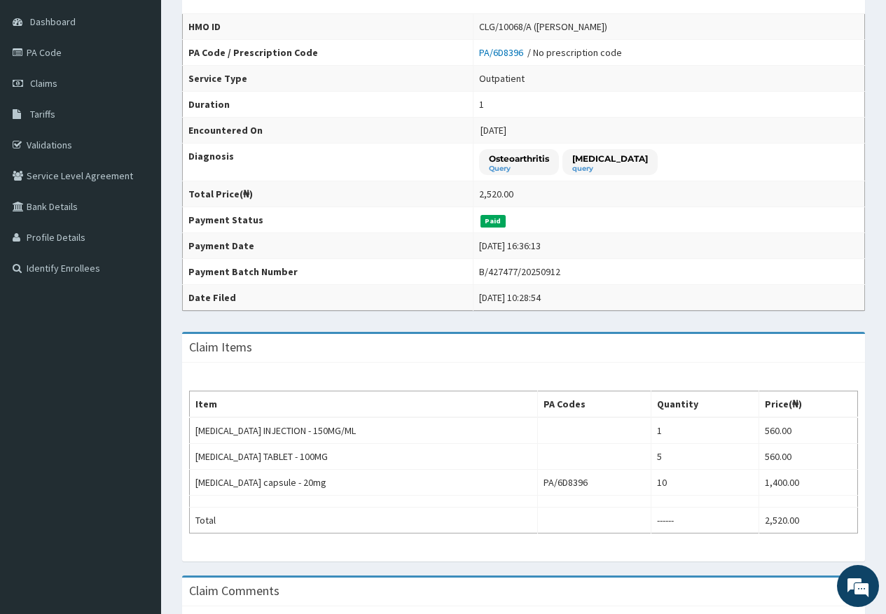
scroll to position [140, 0]
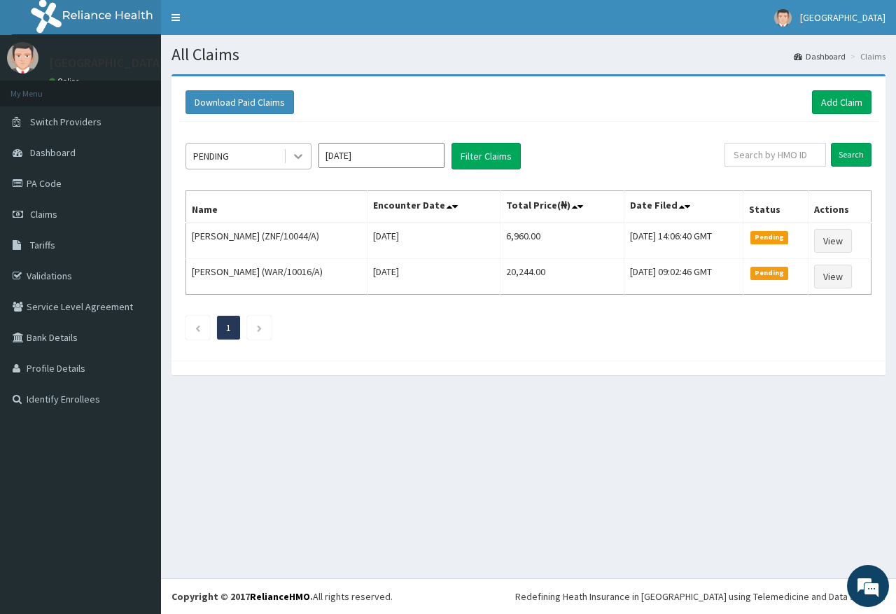
click at [292, 148] on div at bounding box center [298, 156] width 25 height 25
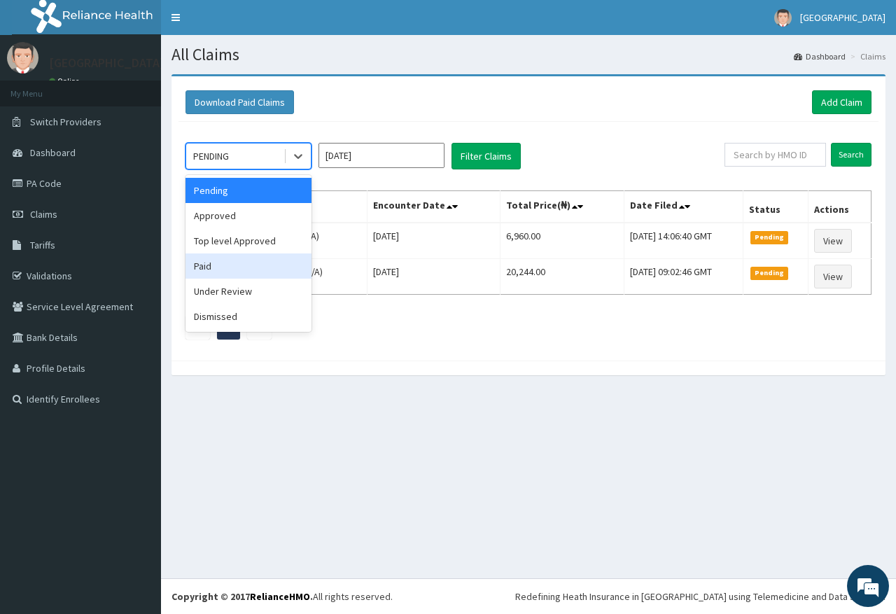
click at [279, 256] on div "Paid" at bounding box center [249, 265] width 126 height 25
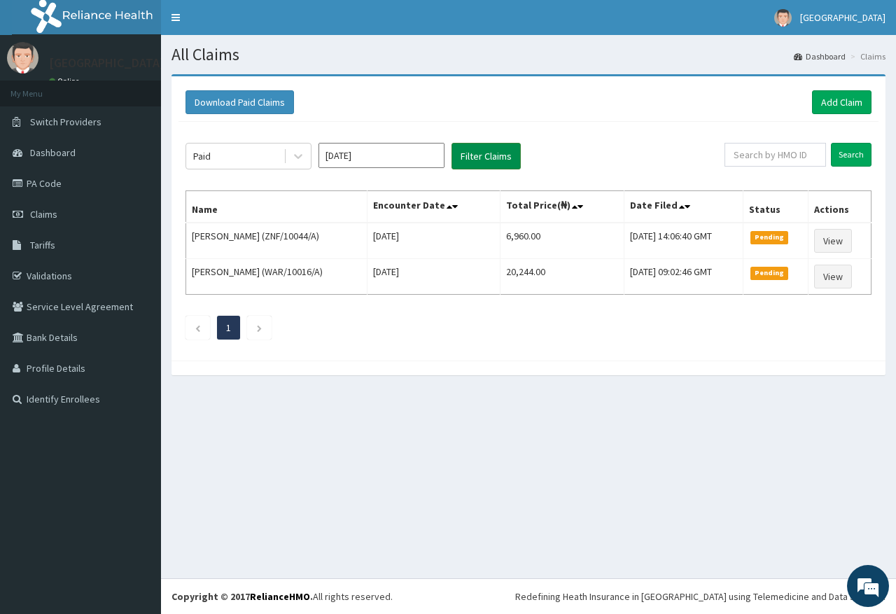
click at [510, 165] on button "Filter Claims" at bounding box center [486, 156] width 69 height 27
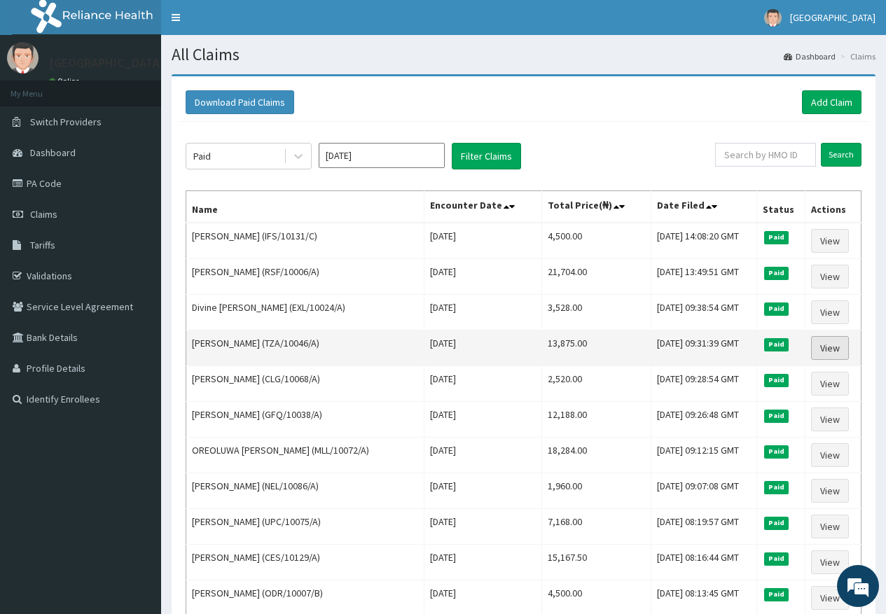
click at [829, 341] on link "View" at bounding box center [830, 348] width 38 height 24
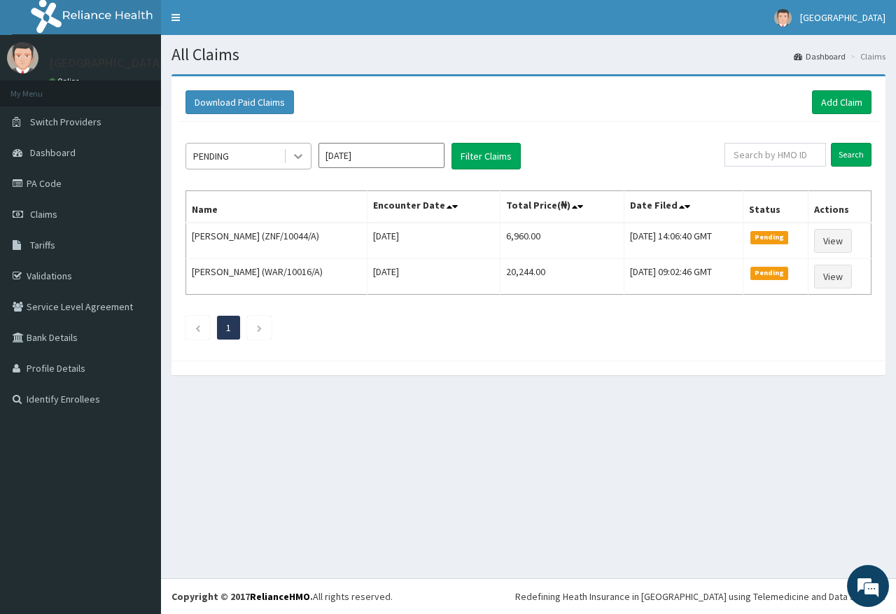
click at [300, 154] on icon at bounding box center [298, 156] width 14 height 14
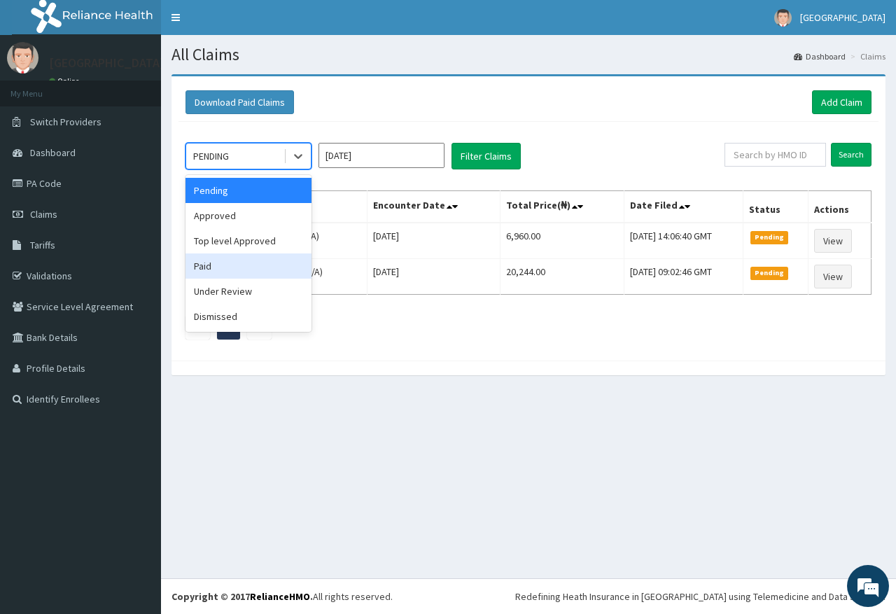
click at [263, 263] on div "Paid" at bounding box center [249, 265] width 126 height 25
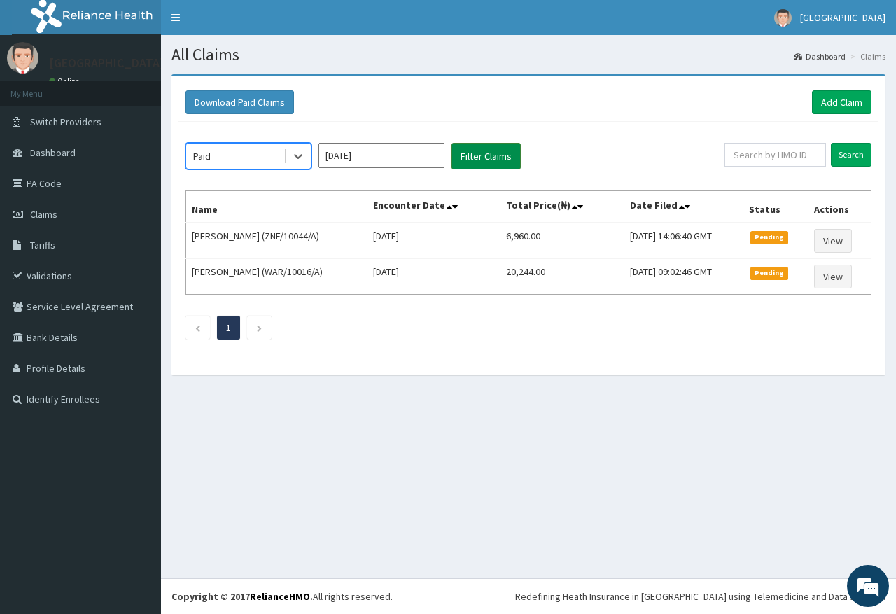
click at [469, 161] on button "Filter Claims" at bounding box center [486, 156] width 69 height 27
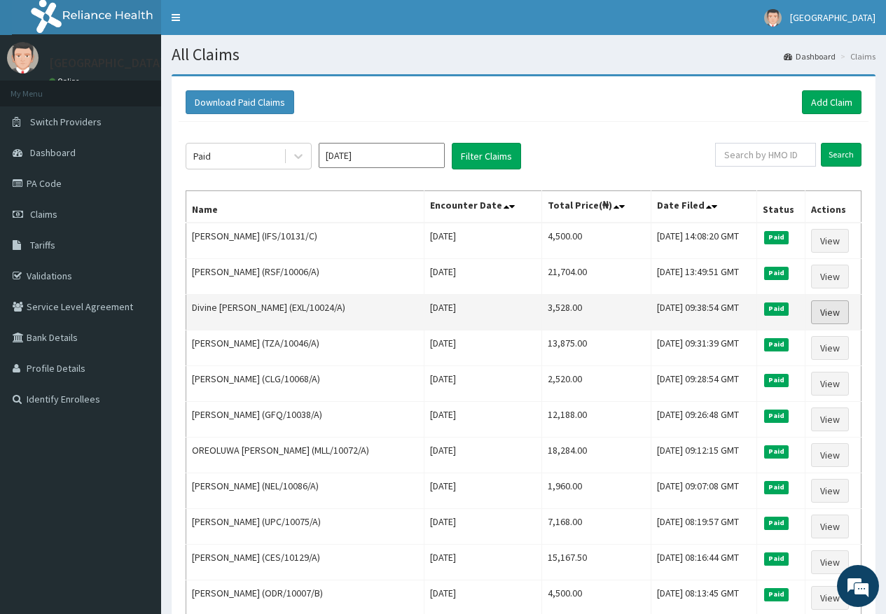
click at [847, 316] on link "View" at bounding box center [830, 312] width 38 height 24
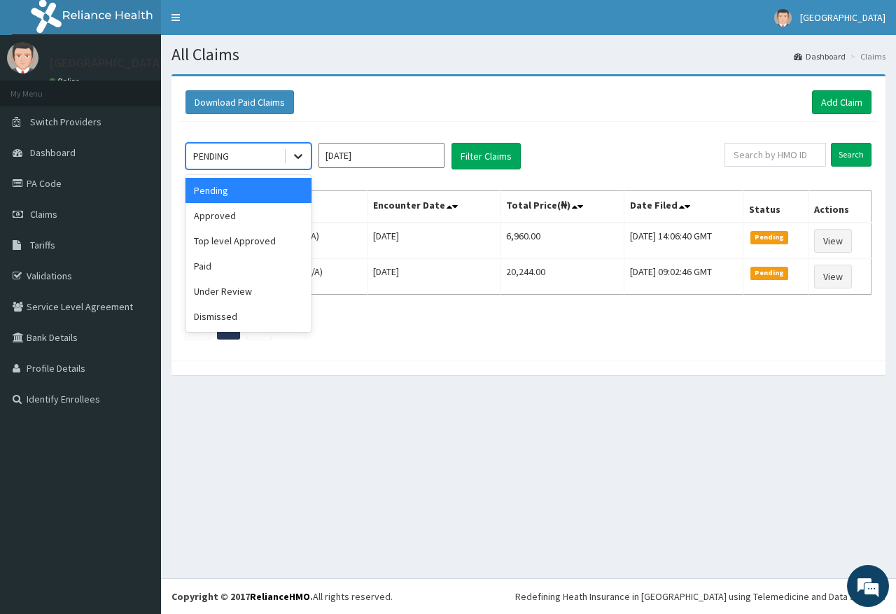
click at [300, 160] on icon at bounding box center [298, 156] width 14 height 14
click at [260, 267] on div "Paid" at bounding box center [249, 265] width 126 height 25
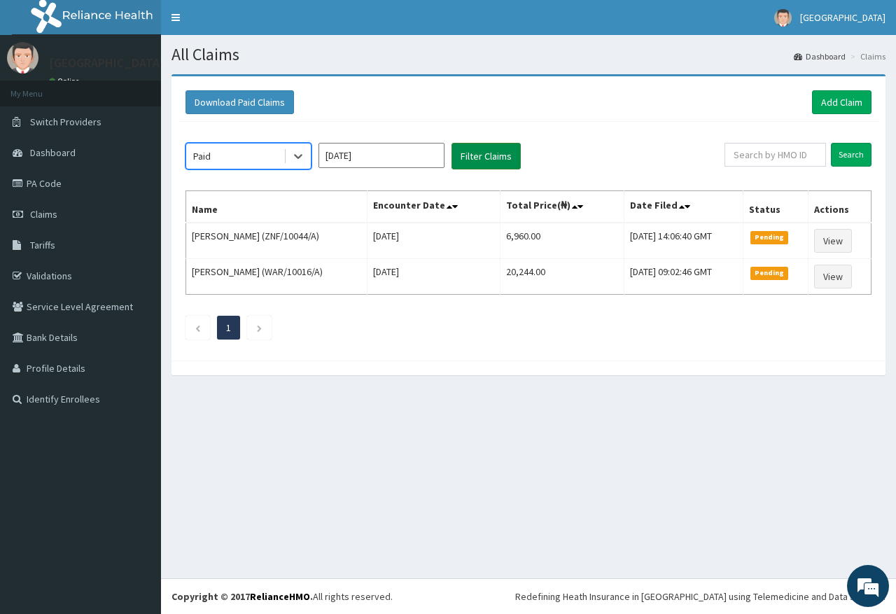
click at [515, 165] on button "Filter Claims" at bounding box center [486, 156] width 69 height 27
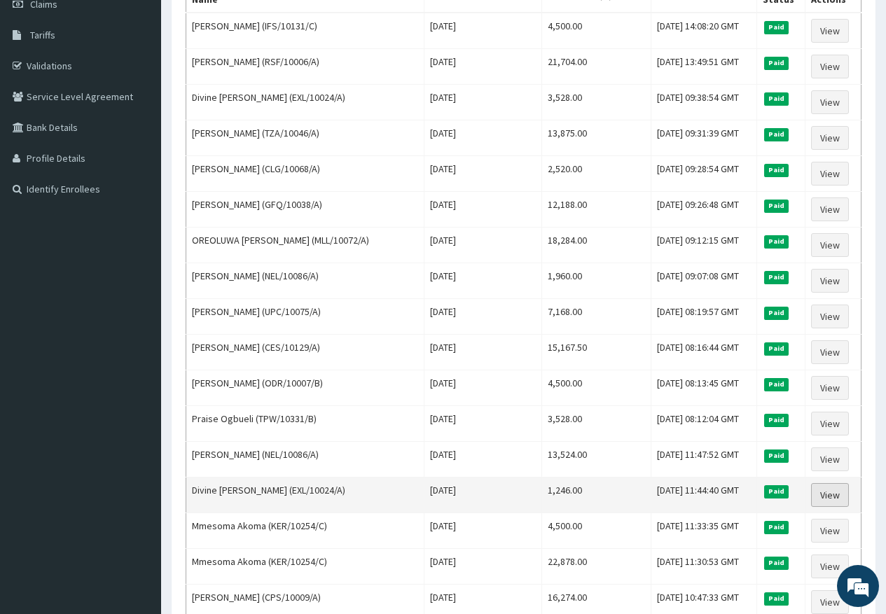
click at [840, 501] on link "View" at bounding box center [830, 495] width 38 height 24
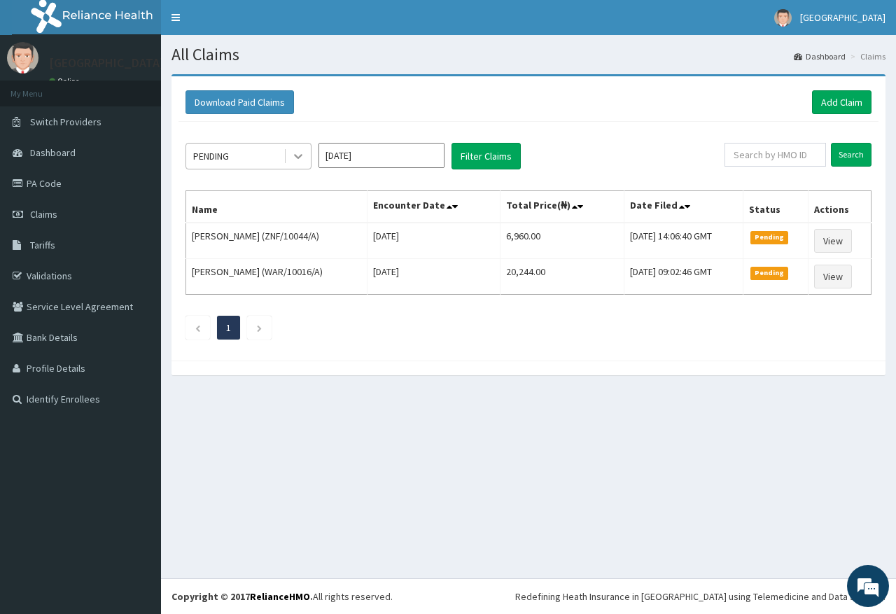
click at [301, 162] on icon at bounding box center [298, 156] width 14 height 14
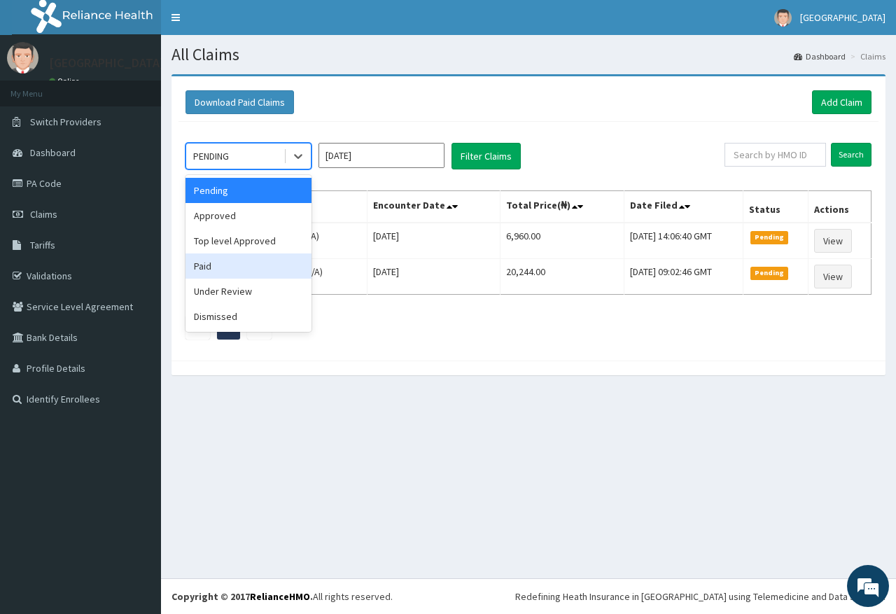
click at [263, 277] on div "Paid" at bounding box center [249, 265] width 126 height 25
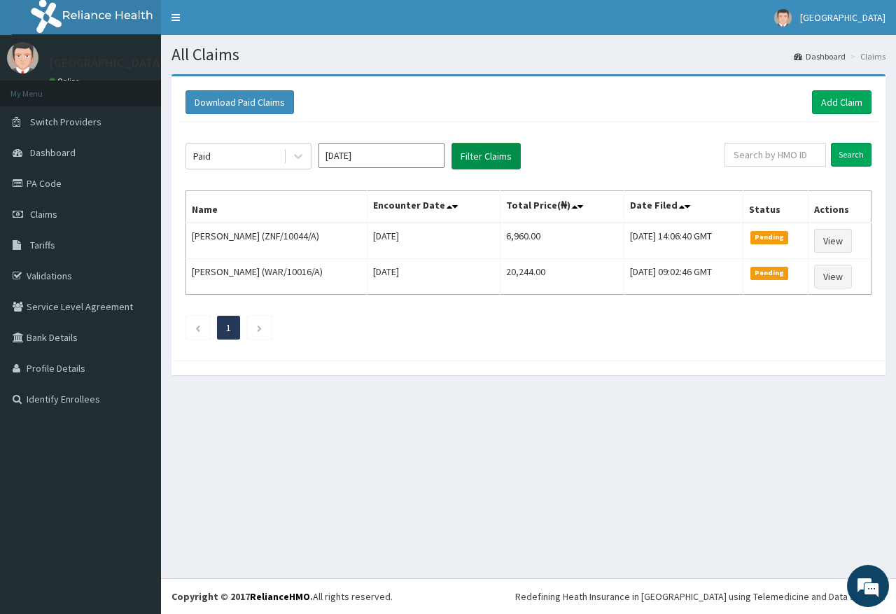
click at [459, 158] on button "Filter Claims" at bounding box center [486, 156] width 69 height 27
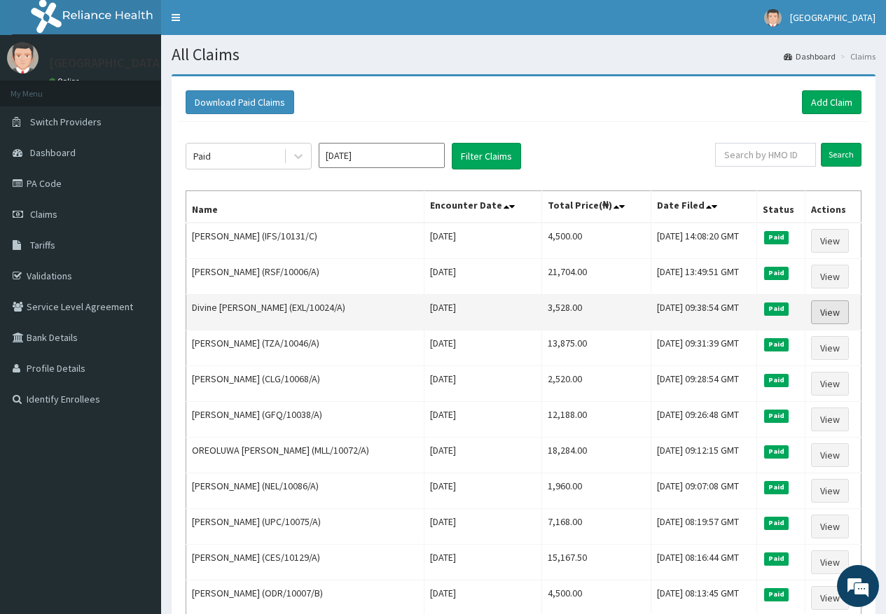
click at [827, 310] on link "View" at bounding box center [830, 312] width 38 height 24
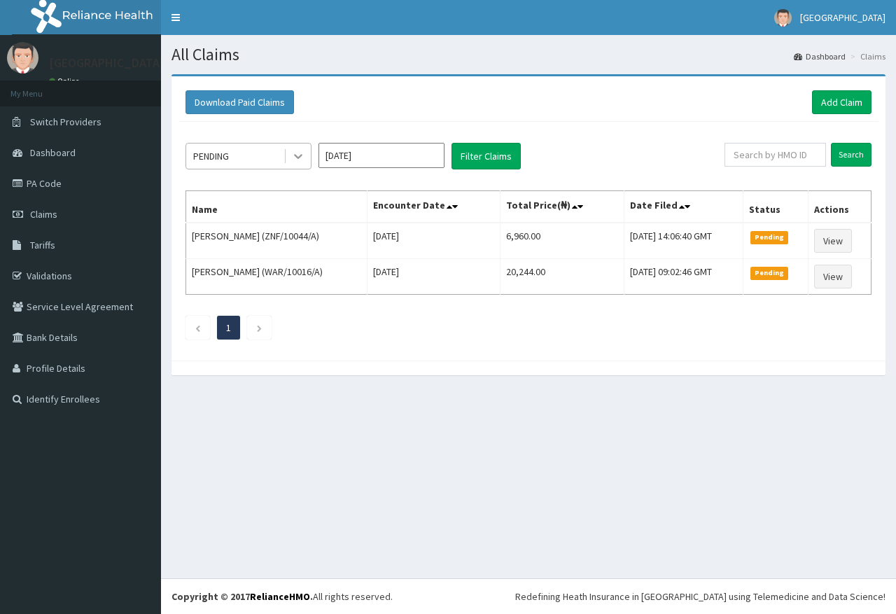
click at [298, 151] on icon at bounding box center [298, 156] width 14 height 14
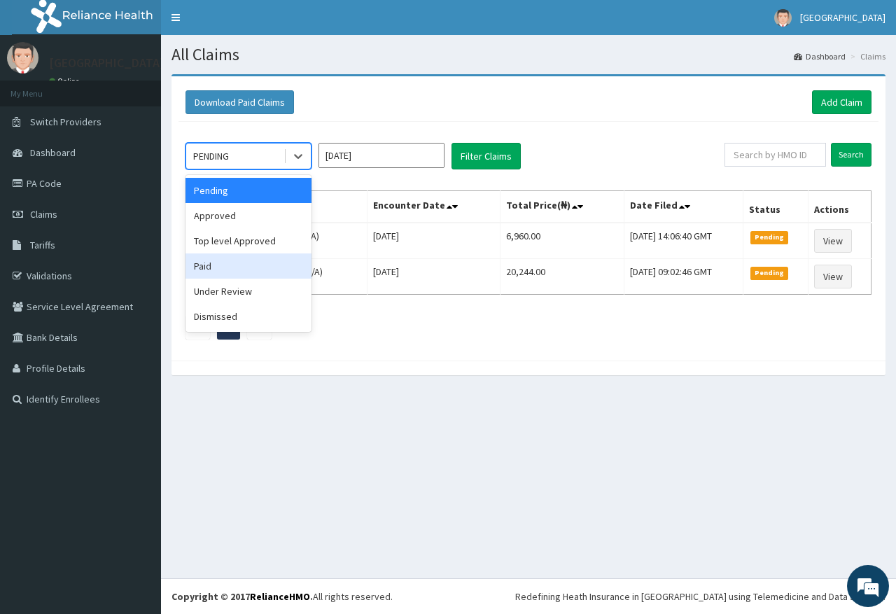
click at [267, 270] on div "Paid" at bounding box center [249, 265] width 126 height 25
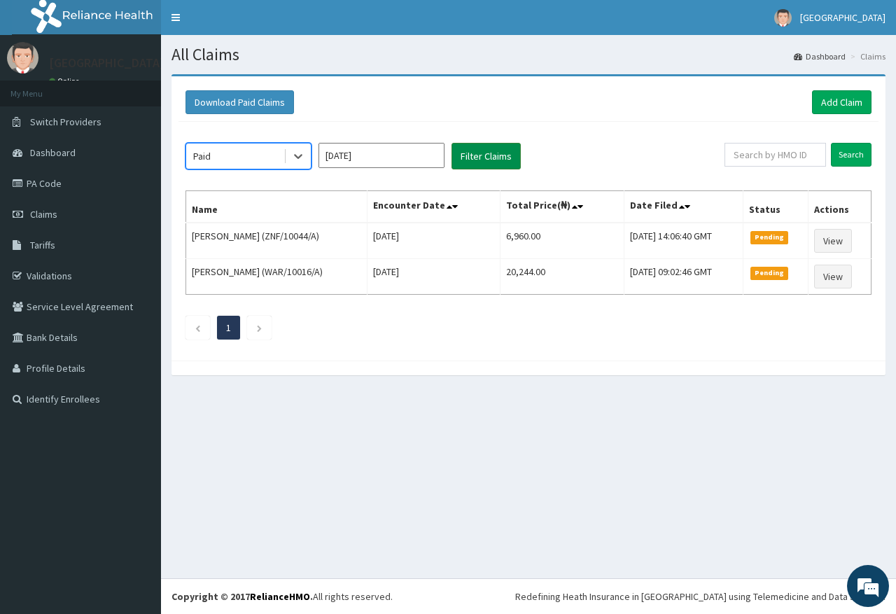
drag, startPoint x: 473, startPoint y: 146, endPoint x: 473, endPoint y: 155, distance: 9.8
click at [473, 149] on button "Filter Claims" at bounding box center [486, 156] width 69 height 27
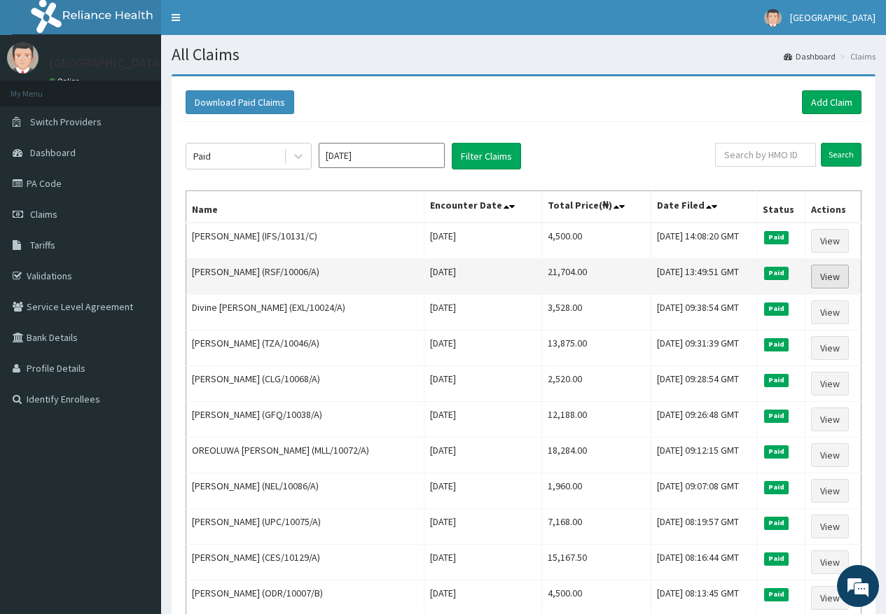
click at [835, 284] on link "View" at bounding box center [830, 277] width 38 height 24
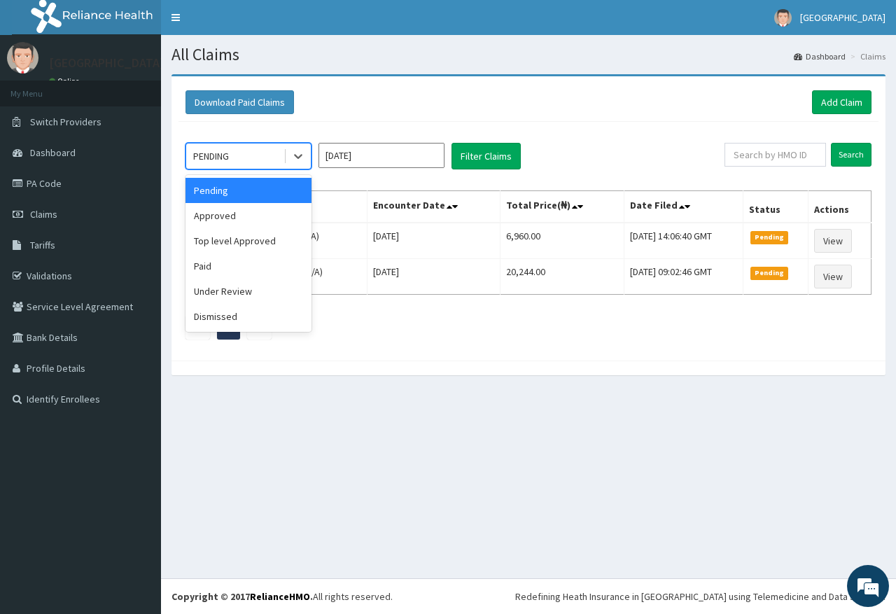
click at [284, 157] on div at bounding box center [297, 156] width 27 height 25
click at [261, 269] on div "Paid" at bounding box center [249, 265] width 126 height 25
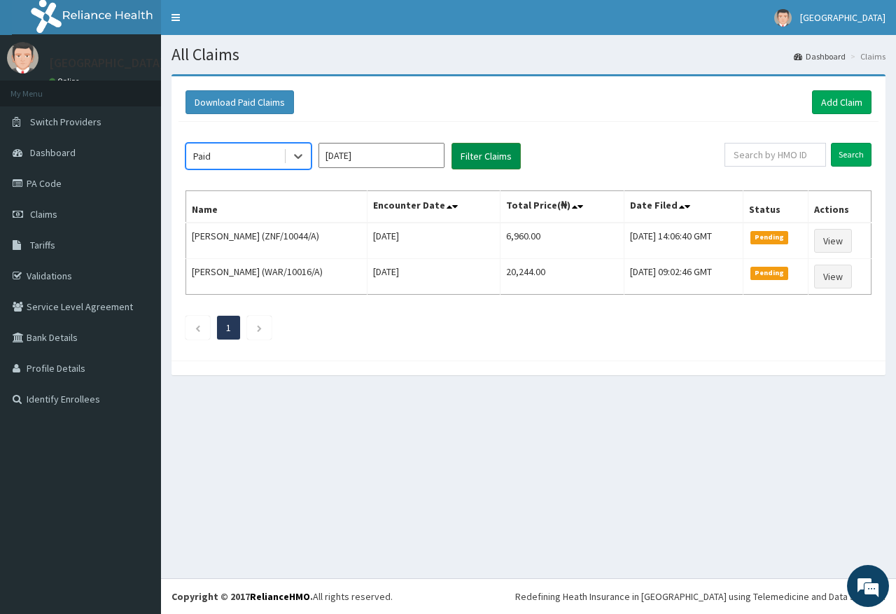
click at [493, 153] on button "Filter Claims" at bounding box center [486, 156] width 69 height 27
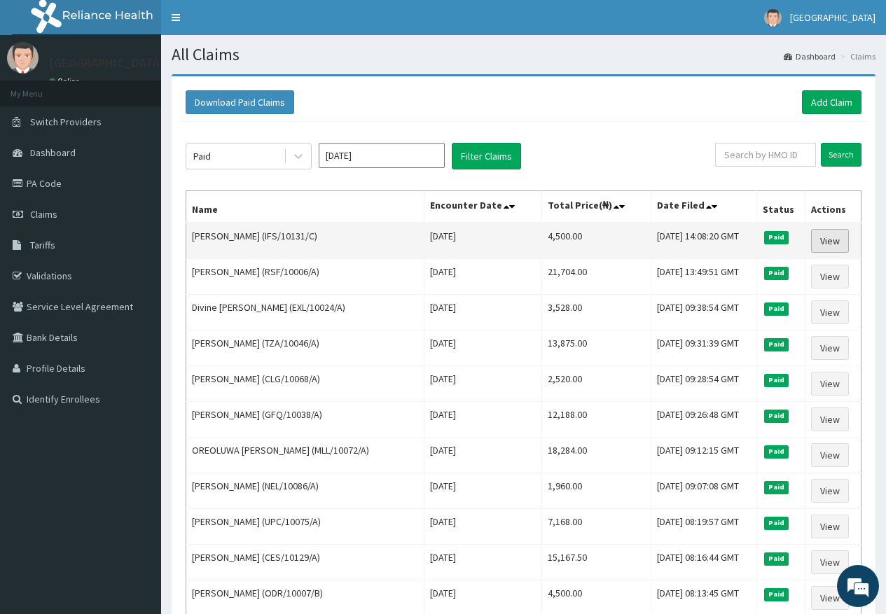
click at [835, 241] on link "View" at bounding box center [830, 241] width 38 height 24
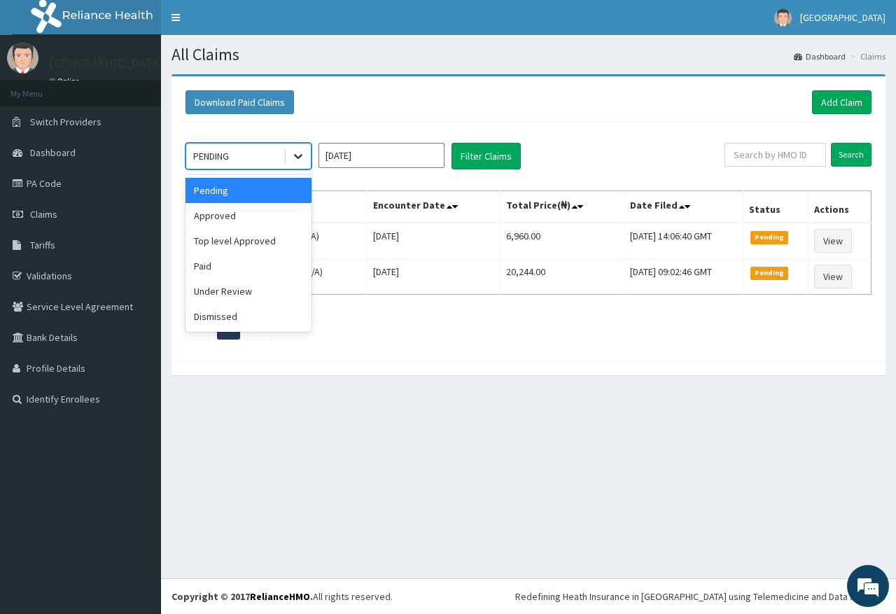
click at [296, 161] on icon at bounding box center [298, 156] width 14 height 14
click at [267, 216] on div "Approved" at bounding box center [249, 215] width 126 height 25
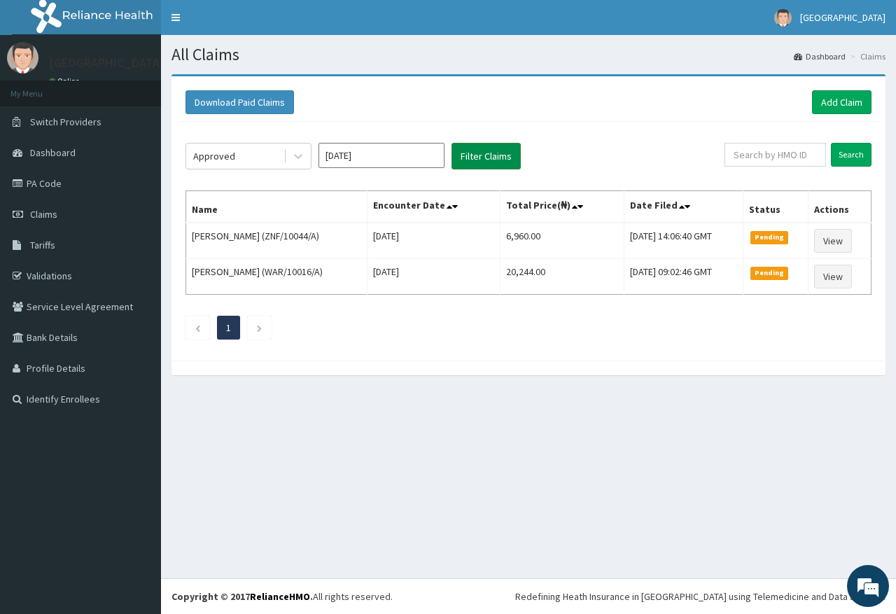
click at [464, 162] on button "Filter Claims" at bounding box center [486, 156] width 69 height 27
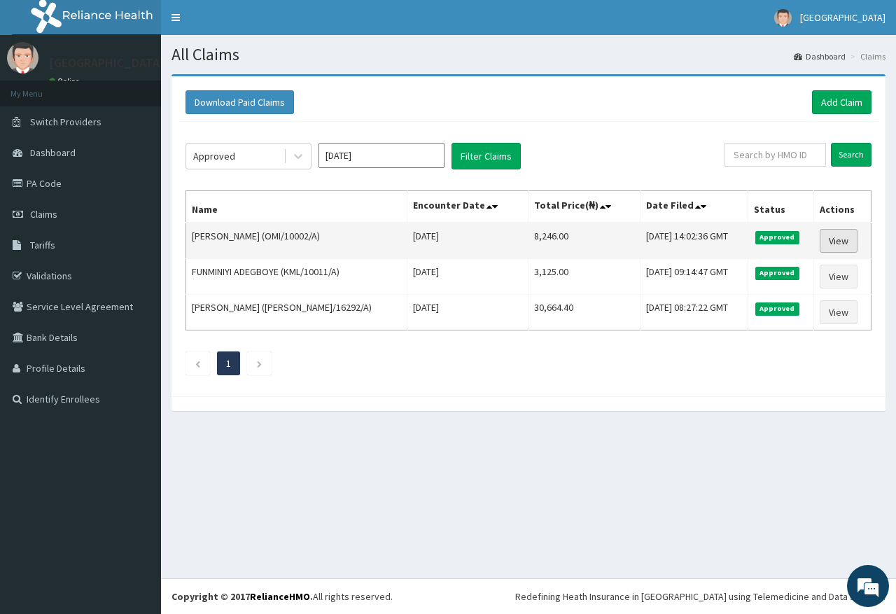
drag, startPoint x: 846, startPoint y: 258, endPoint x: 844, endPoint y: 249, distance: 8.7
click at [846, 257] on td "View" at bounding box center [842, 241] width 57 height 36
click at [842, 244] on link "View" at bounding box center [839, 241] width 38 height 24
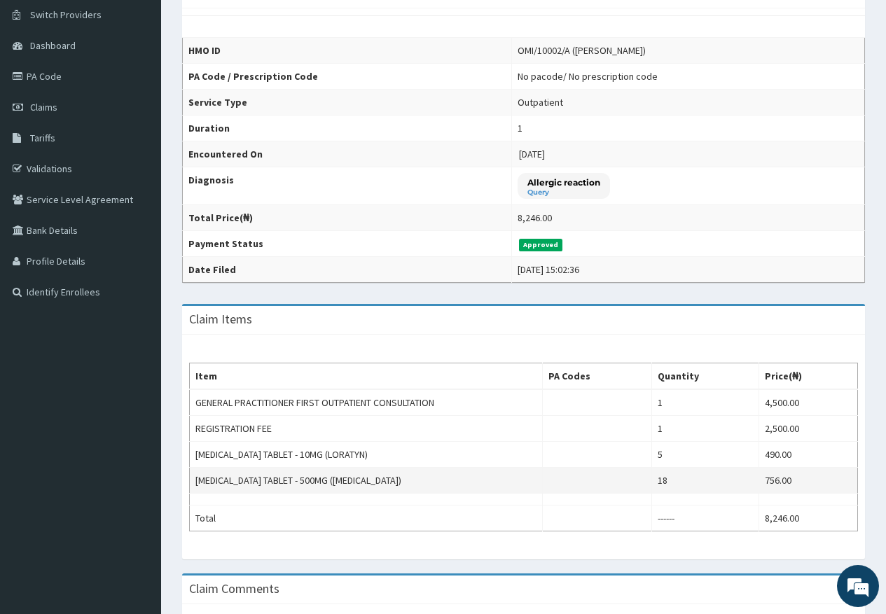
scroll to position [70, 0]
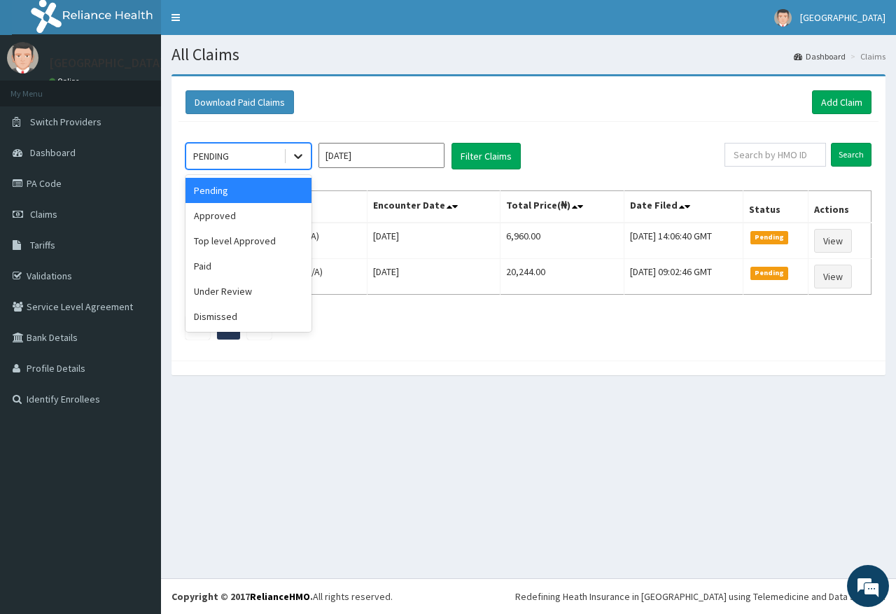
click at [305, 159] on icon at bounding box center [298, 156] width 14 height 14
click at [275, 228] on div "Top level Approved" at bounding box center [249, 240] width 126 height 25
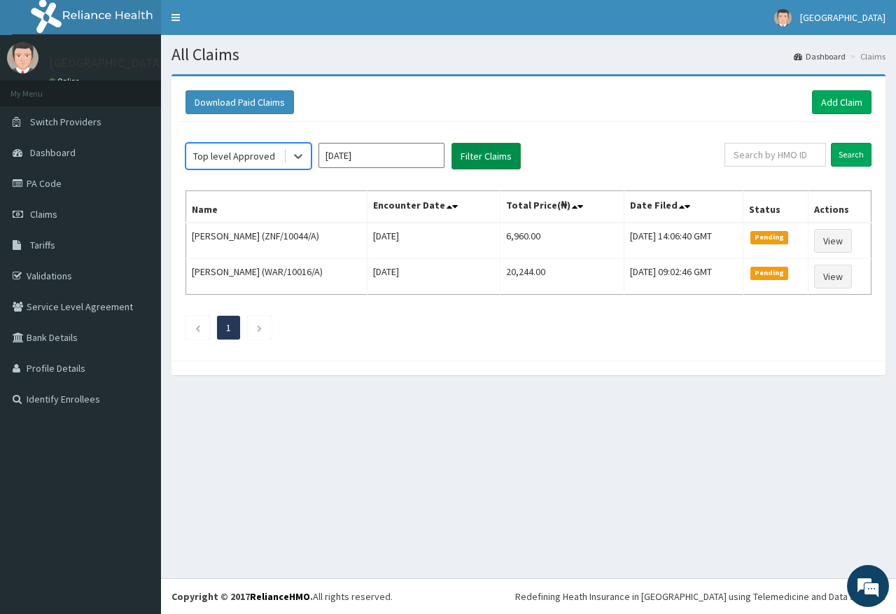
click at [462, 147] on button "Filter Claims" at bounding box center [486, 156] width 69 height 27
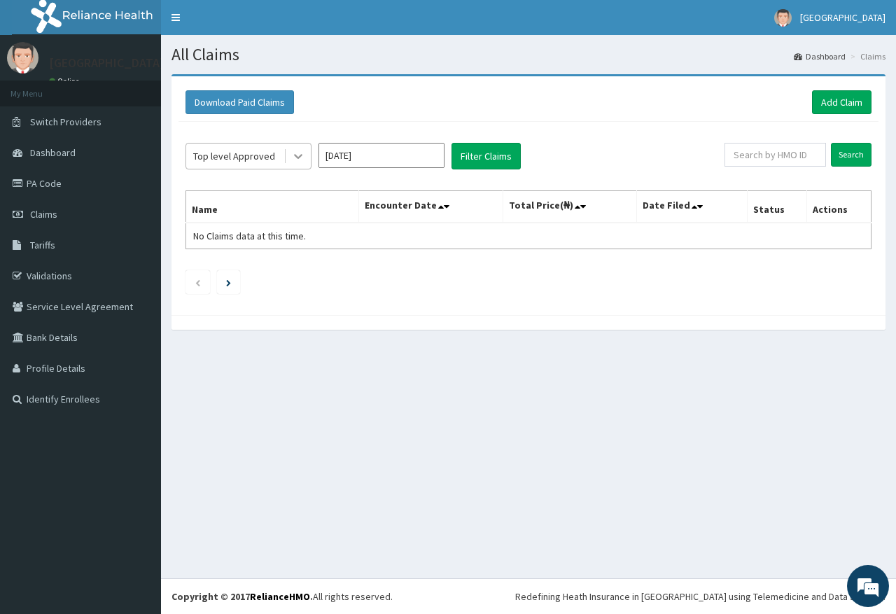
click at [294, 155] on icon at bounding box center [298, 156] width 14 height 14
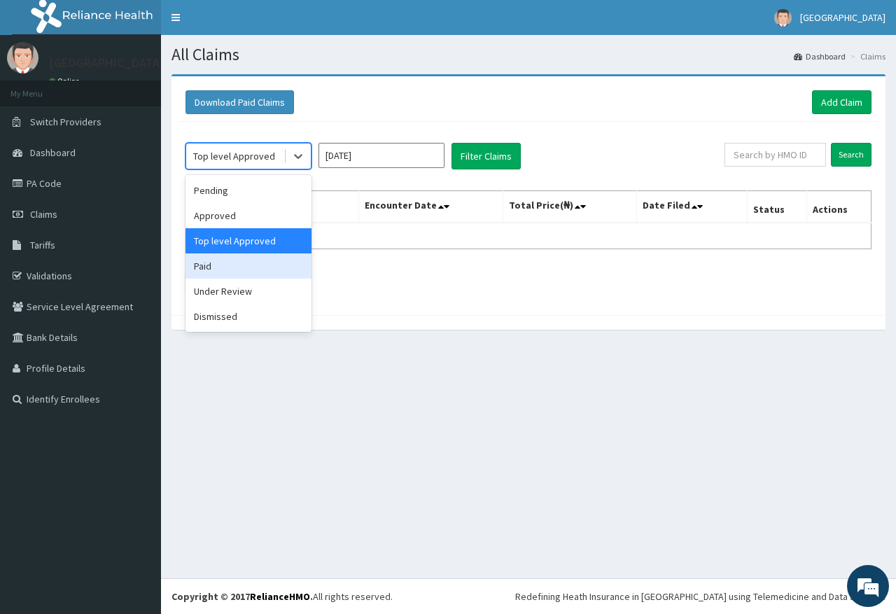
click at [231, 267] on div "Paid" at bounding box center [249, 265] width 126 height 25
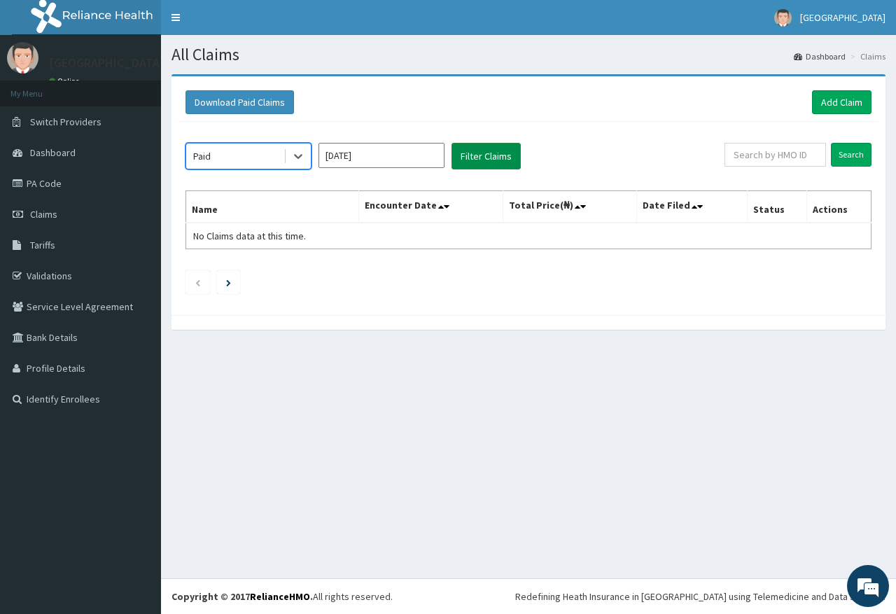
click at [498, 157] on button "Filter Claims" at bounding box center [486, 156] width 69 height 27
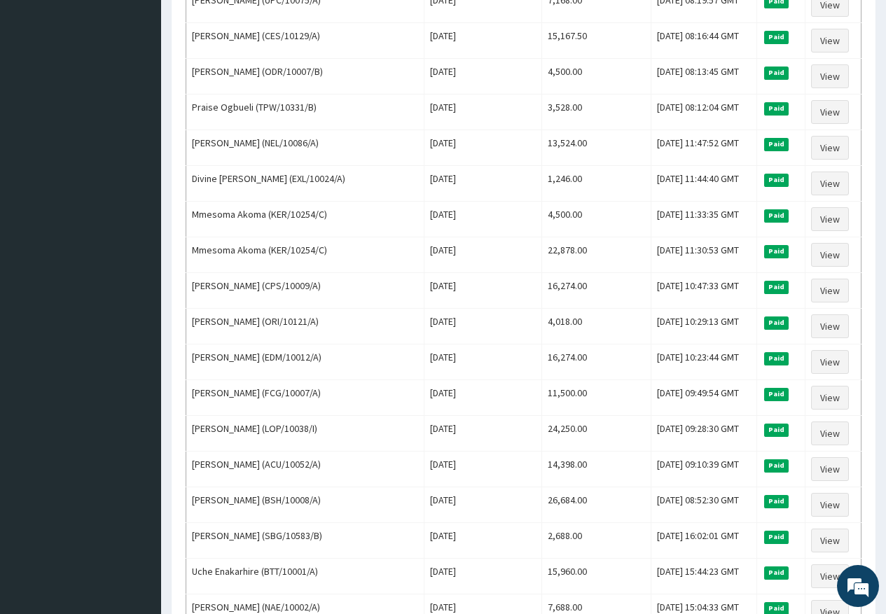
scroll to position [560, 0]
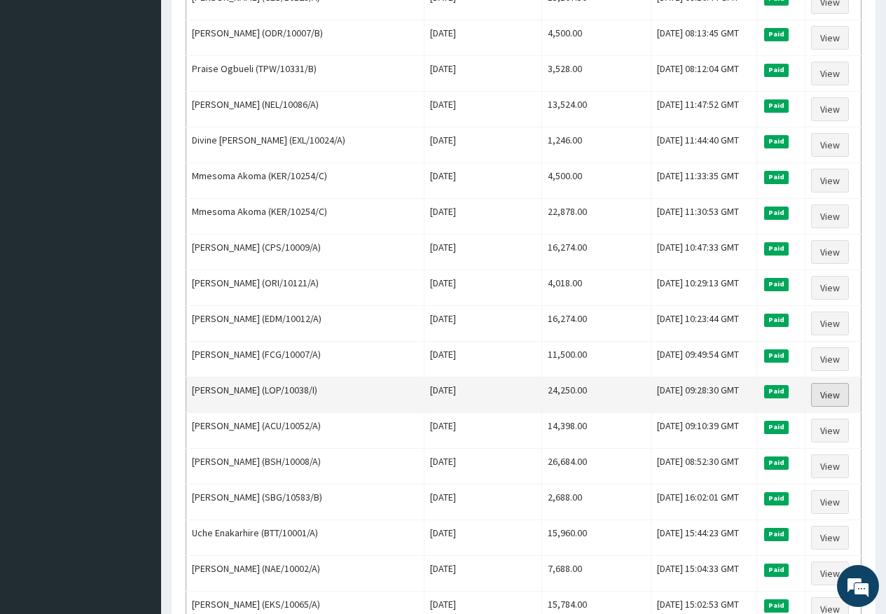
click at [821, 391] on link "View" at bounding box center [830, 395] width 38 height 24
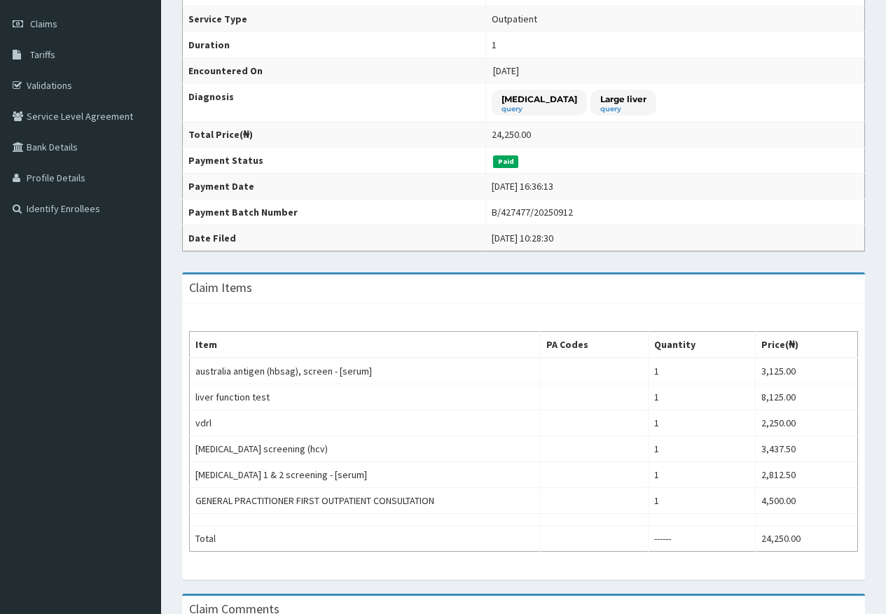
scroll to position [210, 0]
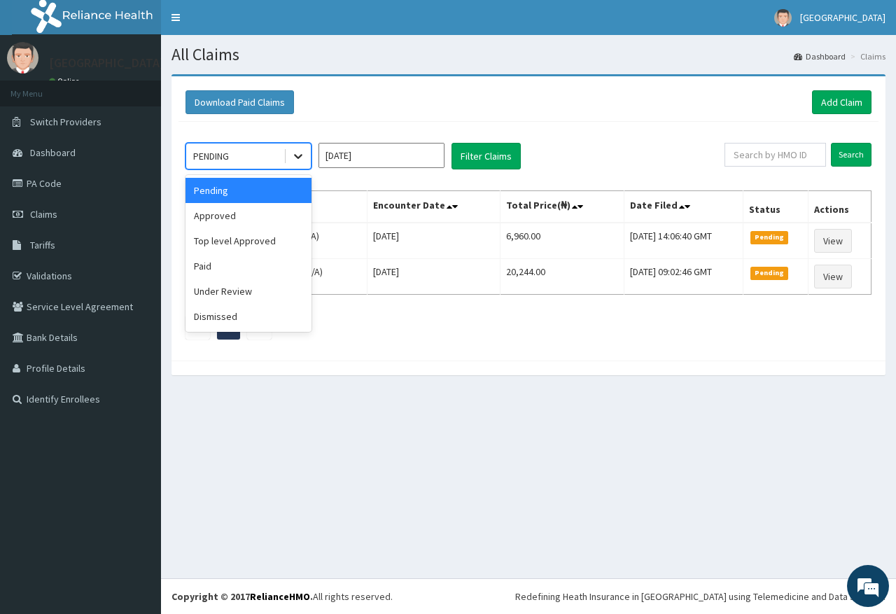
click at [291, 148] on div at bounding box center [298, 156] width 25 height 25
click at [300, 223] on div "Approved" at bounding box center [249, 215] width 126 height 25
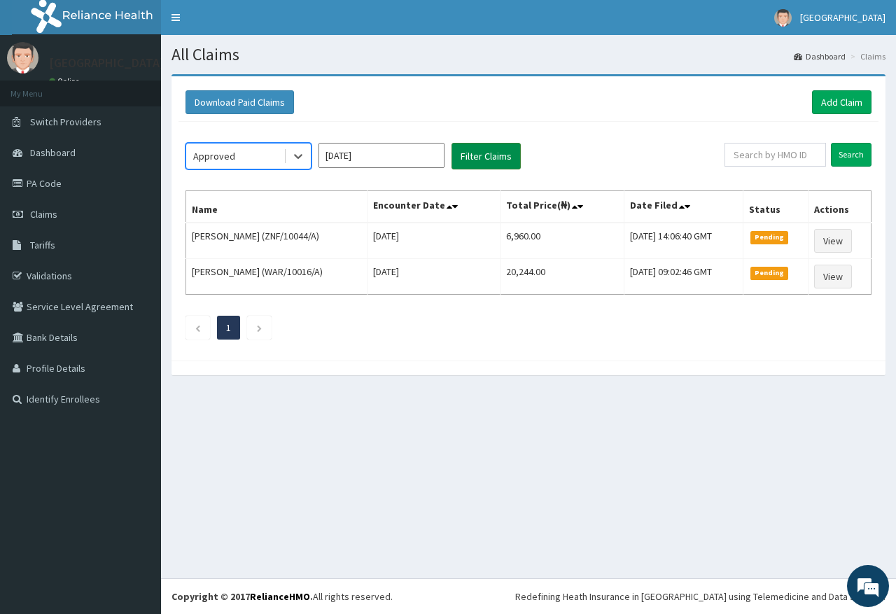
click at [463, 160] on button "Filter Claims" at bounding box center [486, 156] width 69 height 27
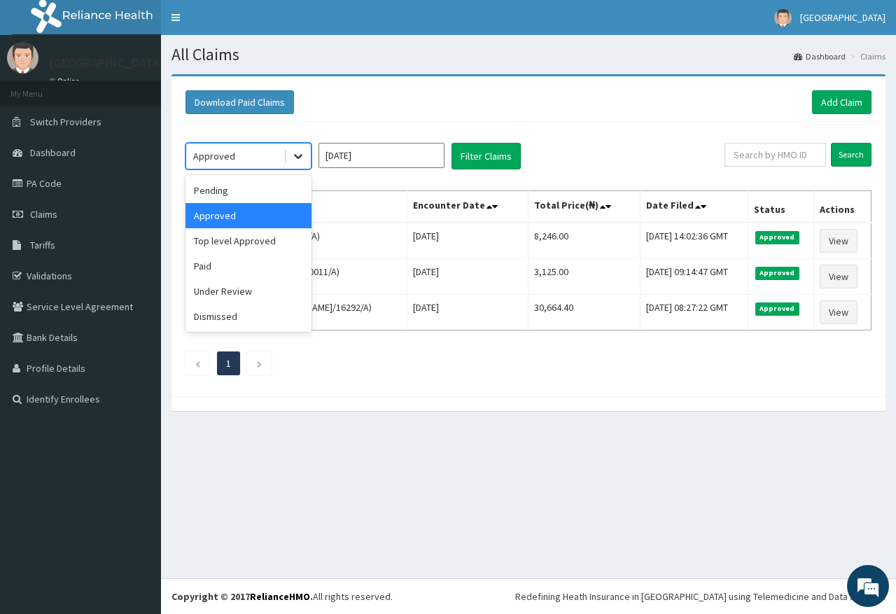
click at [287, 160] on div at bounding box center [298, 156] width 25 height 25
drag, startPoint x: 216, startPoint y: 246, endPoint x: 267, endPoint y: 218, distance: 58.3
click at [221, 243] on div "Top level Approved" at bounding box center [249, 240] width 126 height 25
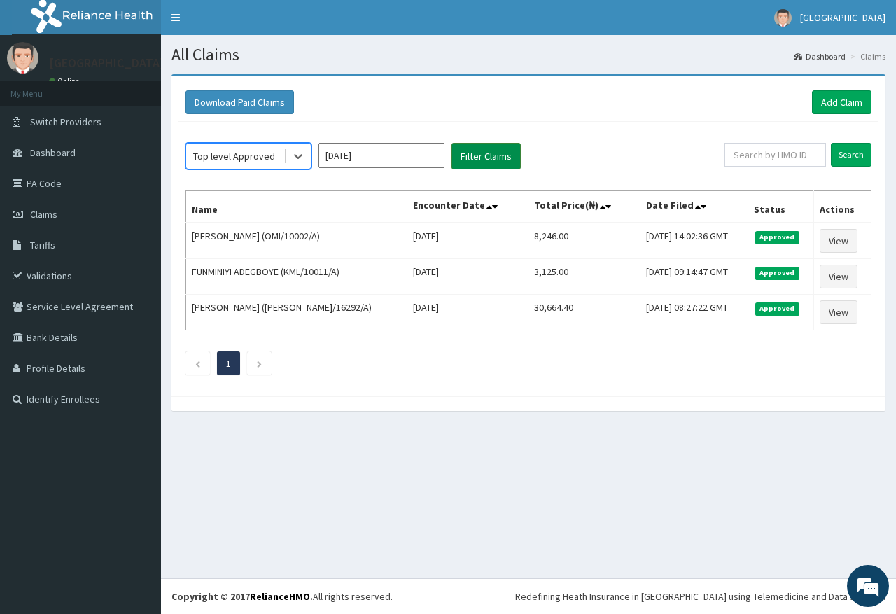
click at [493, 167] on button "Filter Claims" at bounding box center [486, 156] width 69 height 27
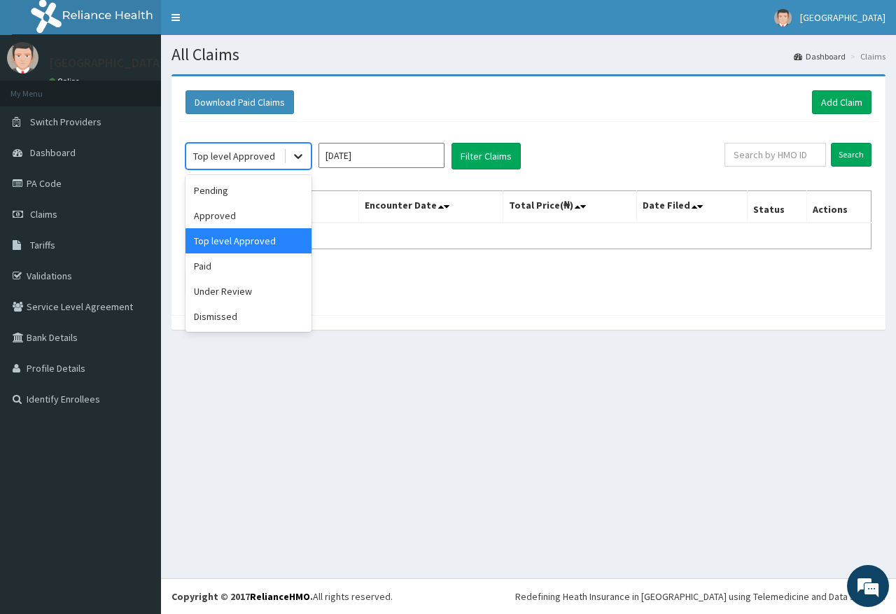
click at [294, 158] on icon at bounding box center [298, 156] width 14 height 14
click at [269, 261] on div "Paid" at bounding box center [249, 265] width 126 height 25
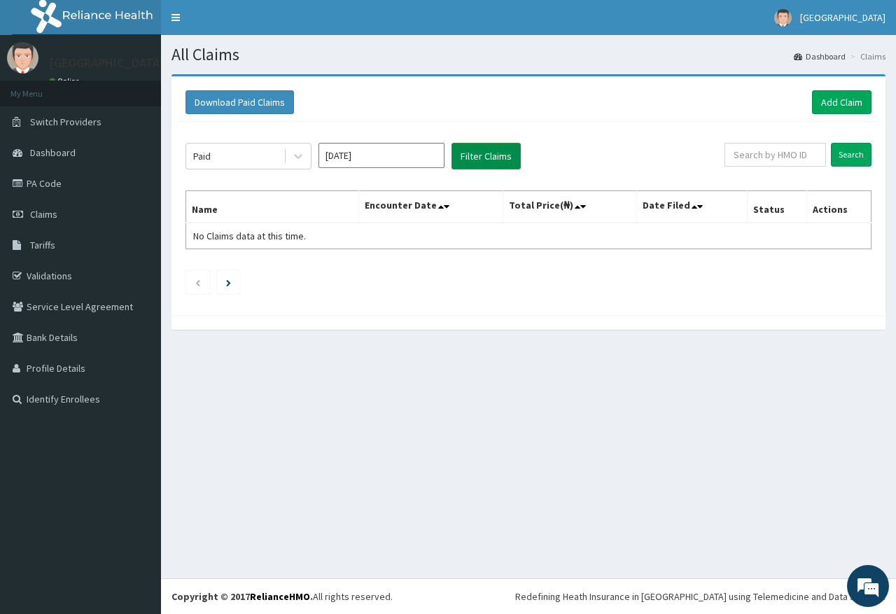
click at [471, 156] on button "Filter Claims" at bounding box center [486, 156] width 69 height 27
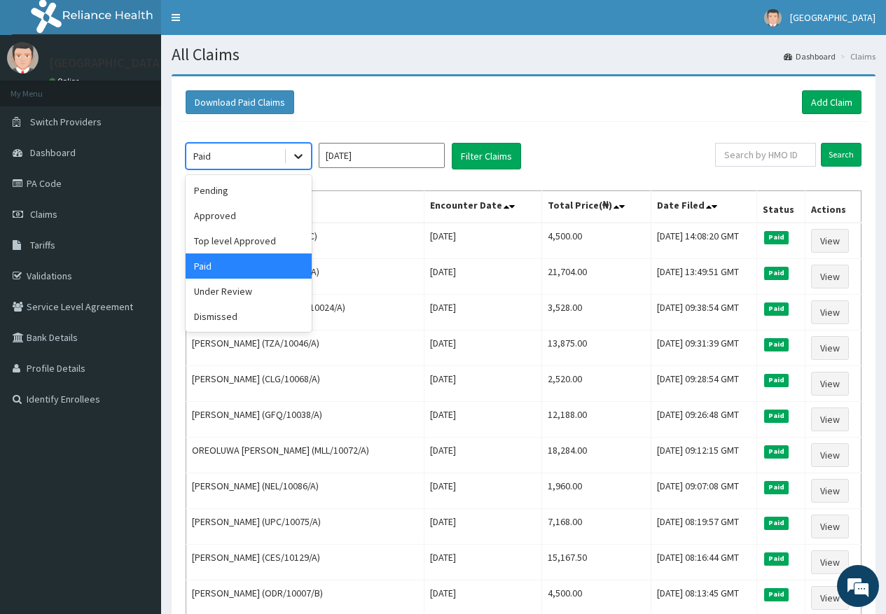
click at [302, 151] on icon at bounding box center [298, 156] width 14 height 14
click at [279, 284] on div "Under Review" at bounding box center [249, 291] width 126 height 25
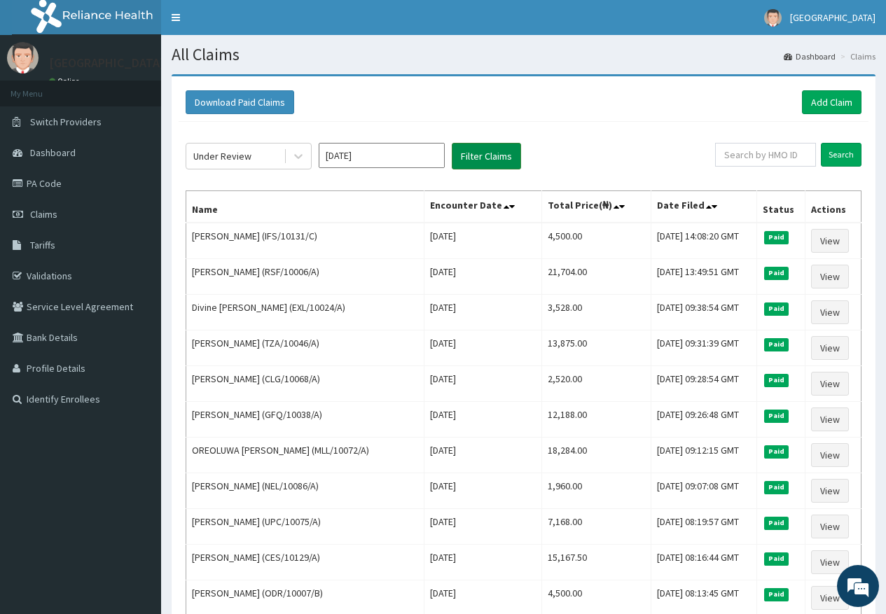
click at [467, 162] on button "Filter Claims" at bounding box center [486, 156] width 69 height 27
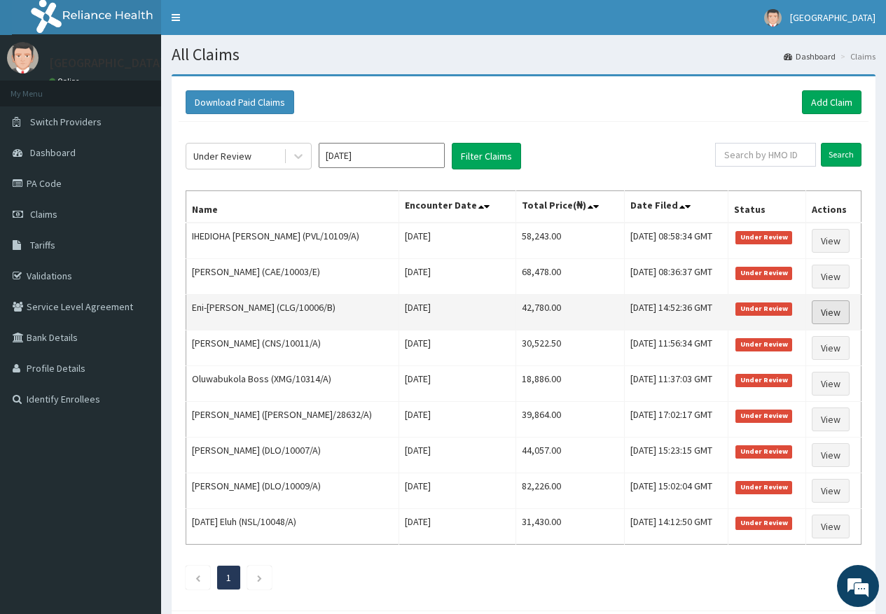
click at [844, 313] on link "View" at bounding box center [830, 312] width 38 height 24
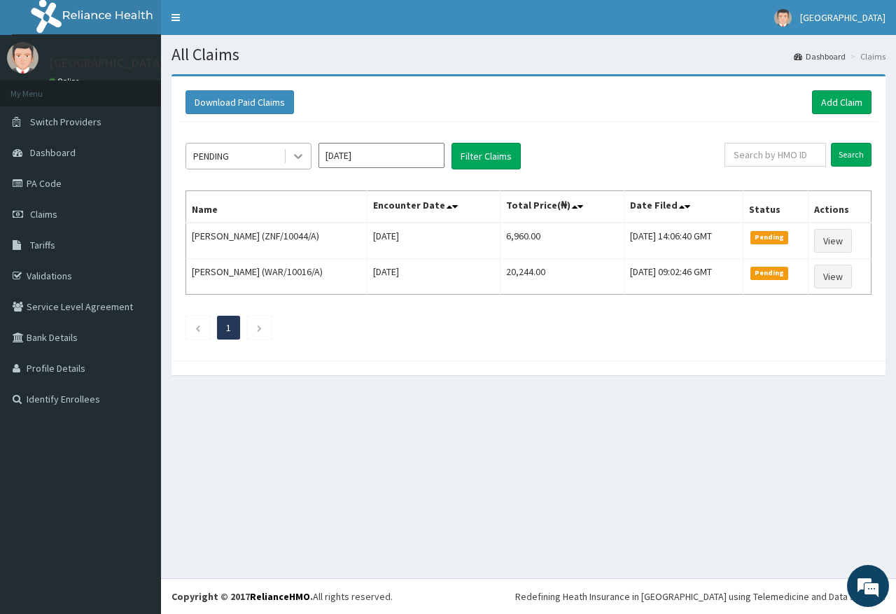
click at [297, 159] on icon at bounding box center [298, 156] width 14 height 14
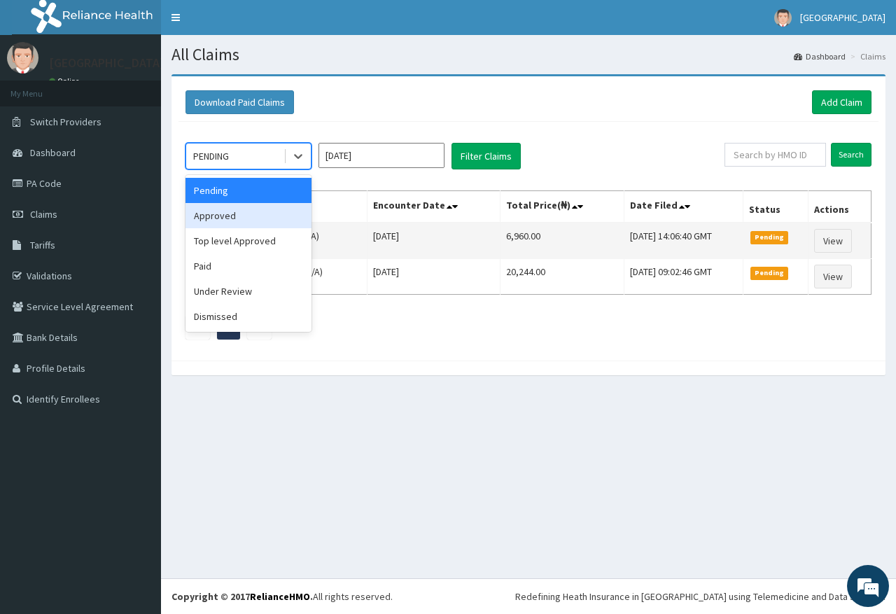
drag, startPoint x: 624, startPoint y: 123, endPoint x: 641, endPoint y: 235, distance: 112.7
click at [624, 125] on div "option Approved focused, 2 of 6. 6 results available. Use Up and Down to choose…" at bounding box center [529, 238] width 700 height 232
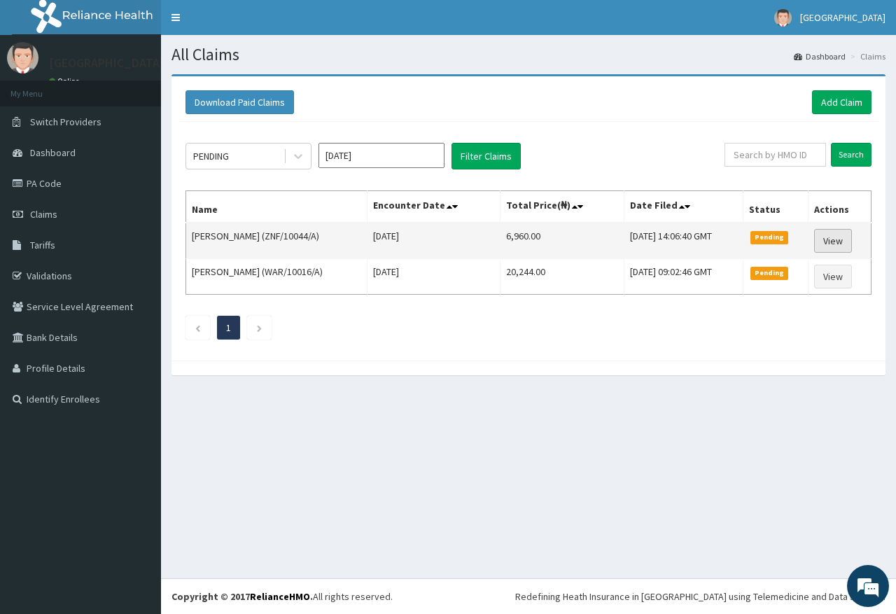
click at [842, 243] on link "View" at bounding box center [833, 241] width 38 height 24
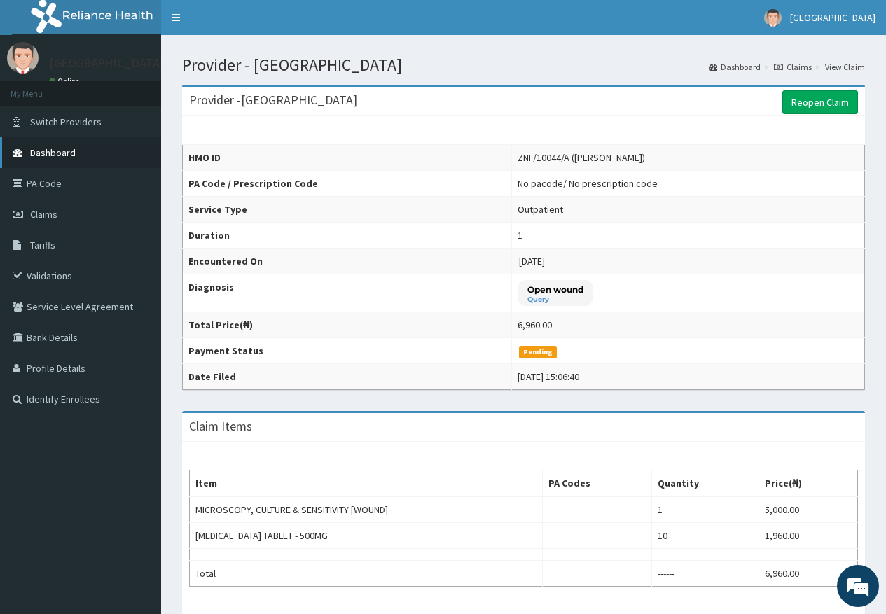
click at [68, 147] on span "Dashboard" at bounding box center [53, 152] width 46 height 13
